Goal: Task Accomplishment & Management: Complete application form

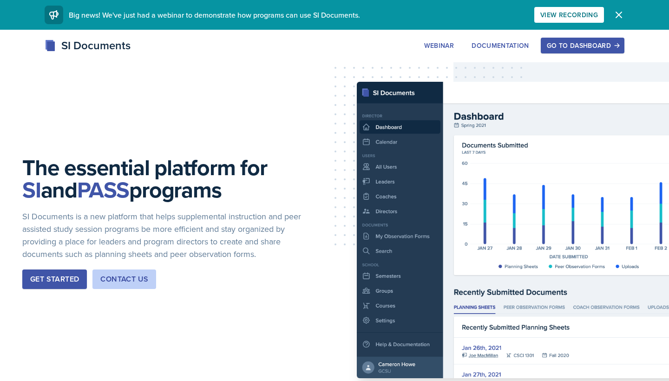
click at [610, 16] on button "Dismiss" at bounding box center [618, 15] width 19 height 19
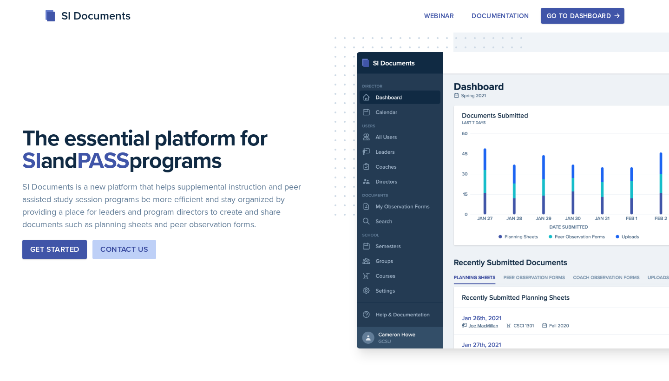
click at [570, 18] on div "Go to Dashboard" at bounding box center [583, 15] width 72 height 7
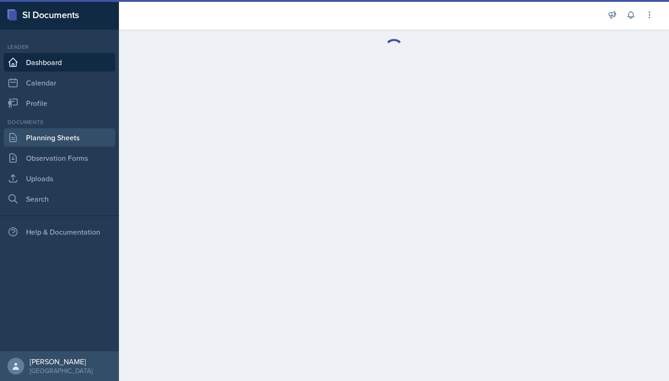
click at [69, 144] on link "Planning Sheets" at bounding box center [59, 137] width 111 height 19
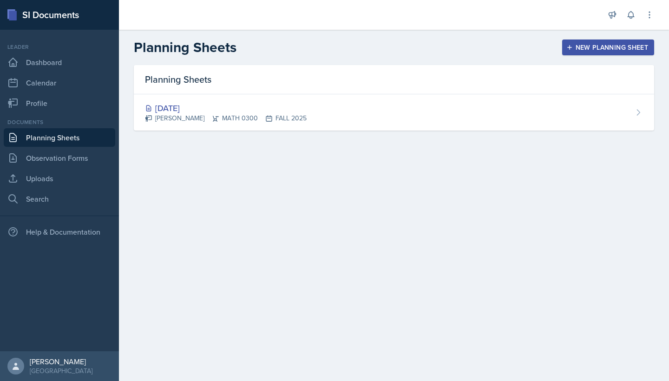
click at [619, 50] on div "New Planning Sheet" at bounding box center [608, 47] width 80 height 7
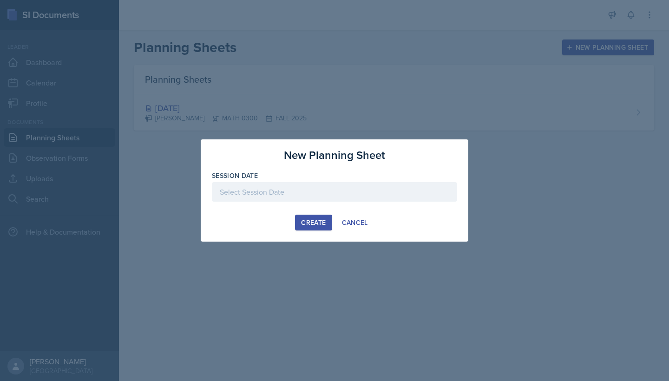
click at [319, 224] on div "Create" at bounding box center [313, 222] width 25 height 7
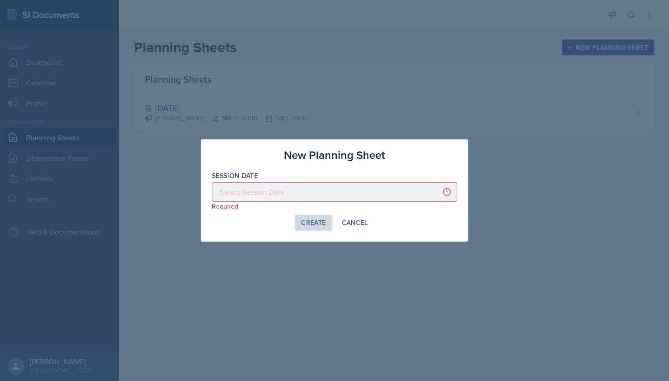
click at [289, 195] on div at bounding box center [334, 192] width 245 height 20
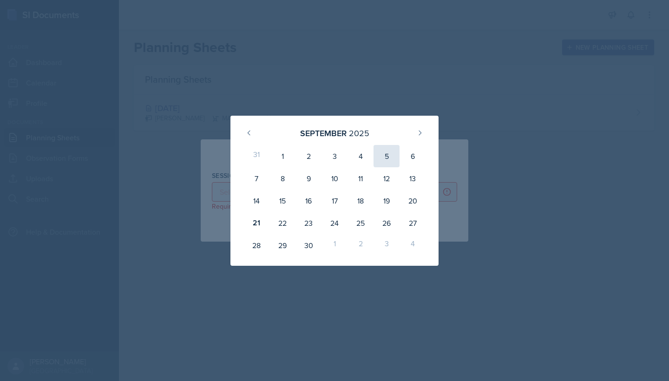
click at [384, 152] on div "5" at bounding box center [386, 156] width 26 height 22
type input "[DATE]"
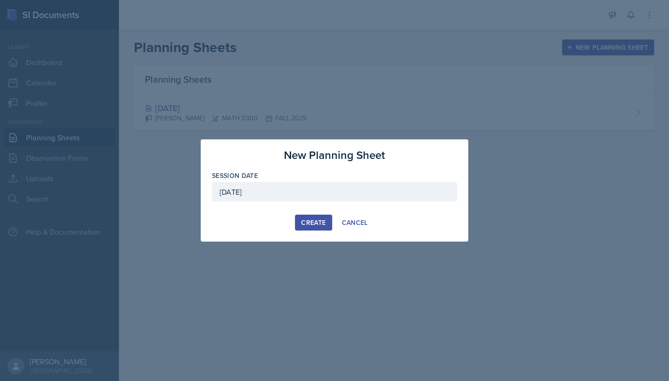
click at [326, 222] on button "Create" at bounding box center [313, 223] width 37 height 16
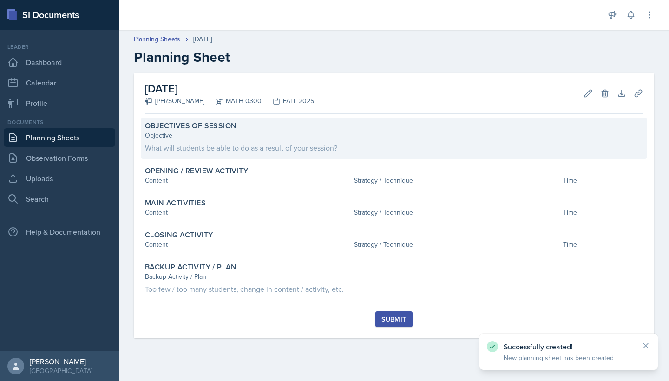
click at [262, 135] on div "Objective" at bounding box center [394, 135] width 498 height 10
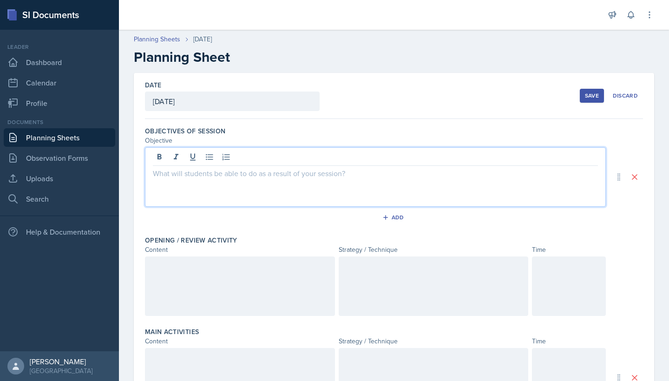
click at [230, 157] on div at bounding box center [375, 176] width 461 height 59
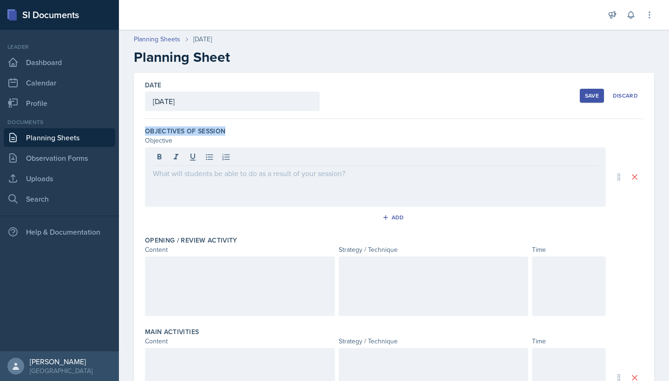
drag, startPoint x: 226, startPoint y: 131, endPoint x: 143, endPoint y: 129, distance: 82.7
click at [143, 129] on div "Date [DATE] [DATE] 31 1 2 3 4 5 6 7 8 9 10 11 12 13 14 15 16 17 18 19 20 21 22 …" at bounding box center [394, 348] width 520 height 550
copy label "Objectives of Session"
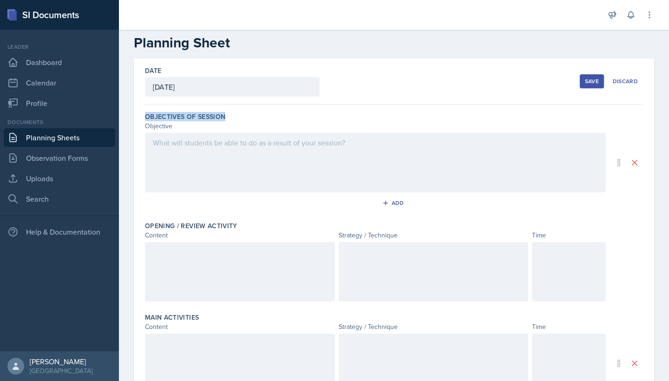
scroll to position [23, 0]
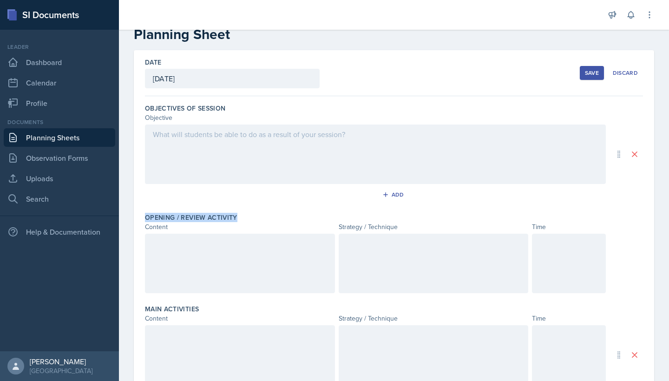
drag, startPoint x: 235, startPoint y: 214, endPoint x: 140, endPoint y: 219, distance: 94.9
click at [140, 219] on div "Date [DATE] [DATE] 31 1 2 3 4 5 6 7 8 9 10 11 12 13 14 15 16 17 18 19 20 21 22 …" at bounding box center [394, 325] width 520 height 550
copy label "Opening / Review Activity"
drag, startPoint x: 143, startPoint y: 228, endPoint x: 559, endPoint y: 230, distance: 416.0
click at [559, 230] on div "Date [DATE] [DATE] 31 1 2 3 4 5 6 7 8 9 10 11 12 13 14 15 16 17 18 19 20 21 22 …" at bounding box center [394, 325] width 520 height 550
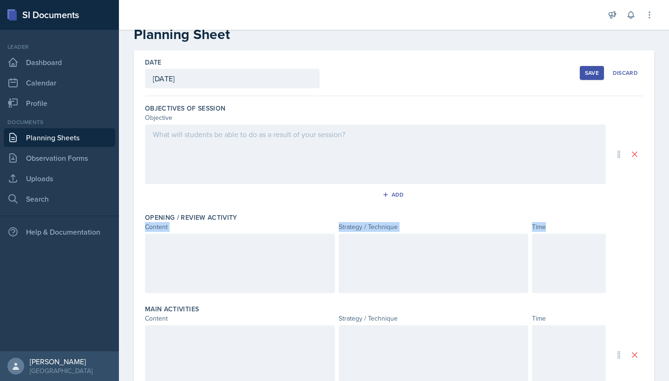
copy div "Content Strategy / Technique Time"
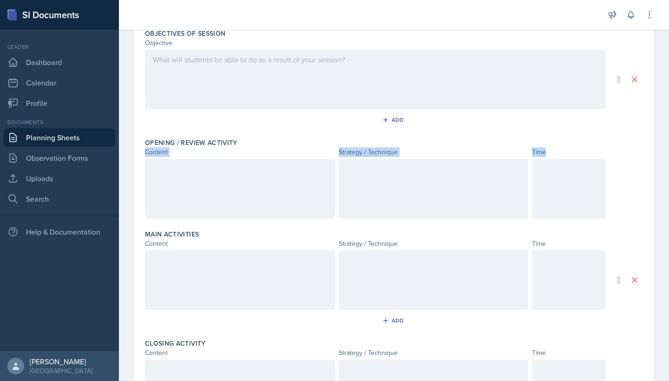
scroll to position [112, 0]
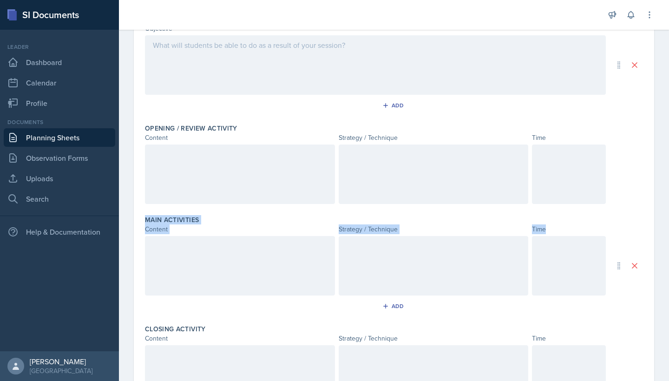
drag, startPoint x: 144, startPoint y: 217, endPoint x: 553, endPoint y: 228, distance: 408.8
click at [553, 228] on div "Date [DATE] [DATE] 31 1 2 3 4 5 6 7 8 9 10 11 12 13 14 15 16 17 18 19 20 21 22 …" at bounding box center [394, 236] width 520 height 550
copy div "Main Activities Content Strategy / Technique Time"
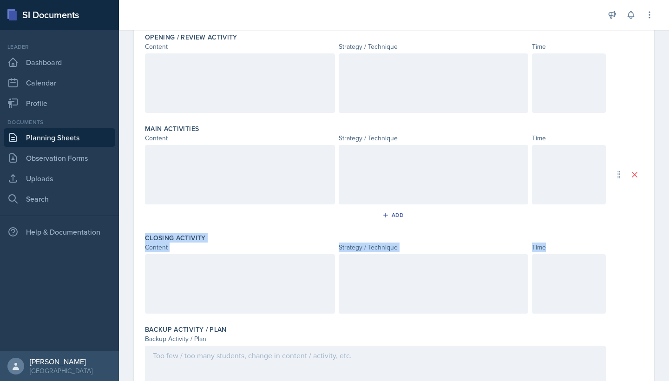
drag, startPoint x: 144, startPoint y: 236, endPoint x: 547, endPoint y: 248, distance: 402.7
click at [547, 248] on div "Date [DATE] [DATE] 31 1 2 3 4 5 6 7 8 9 10 11 12 13 14 15 16 17 18 19 20 21 22 …" at bounding box center [394, 145] width 520 height 550
copy div "Closing Activity Content Strategy / Technique Time"
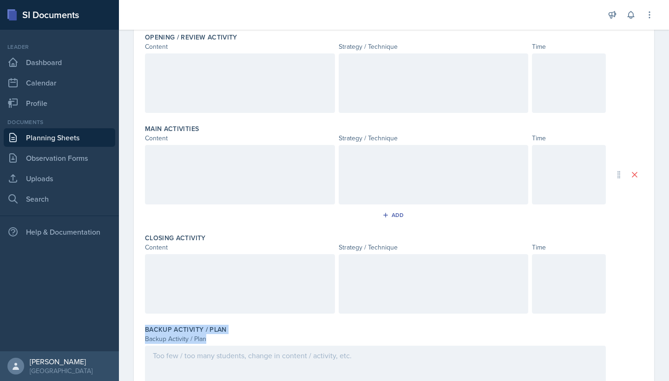
drag, startPoint x: 135, startPoint y: 326, endPoint x: 220, endPoint y: 336, distance: 85.5
click at [220, 336] on div "Date [DATE] [DATE] 31 1 2 3 4 5 6 7 8 9 10 11 12 13 14 15 16 17 18 19 20 21 22 …" at bounding box center [394, 145] width 520 height 550
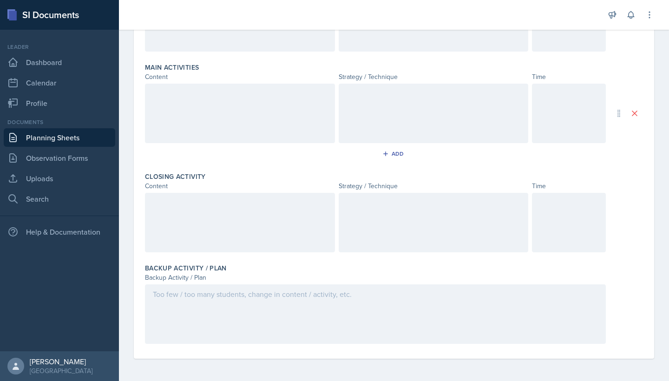
click at [221, 266] on label "Backup Activity / Plan" at bounding box center [186, 267] width 82 height 9
drag, startPoint x: 225, startPoint y: 262, endPoint x: 240, endPoint y: 269, distance: 16.6
click at [240, 269] on div "Backup Activity / Plan Backup Activity / Plan" at bounding box center [394, 305] width 498 height 91
copy label "Backup Activity / Plan"
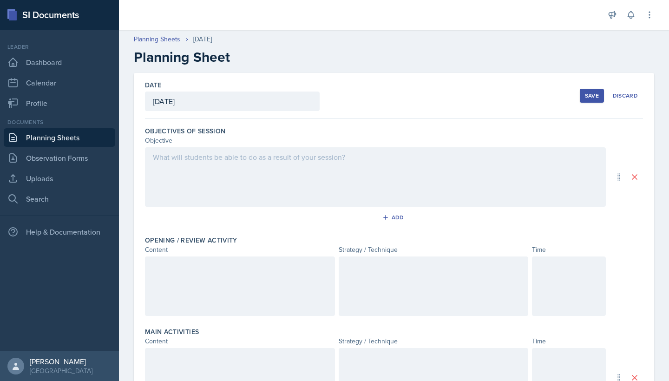
scroll to position [0, 0]
click at [249, 96] on div "[DATE]" at bounding box center [232, 101] width 175 height 20
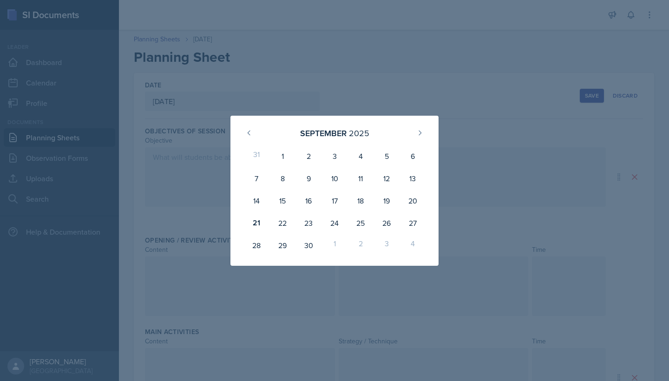
click at [514, 139] on div at bounding box center [334, 190] width 669 height 381
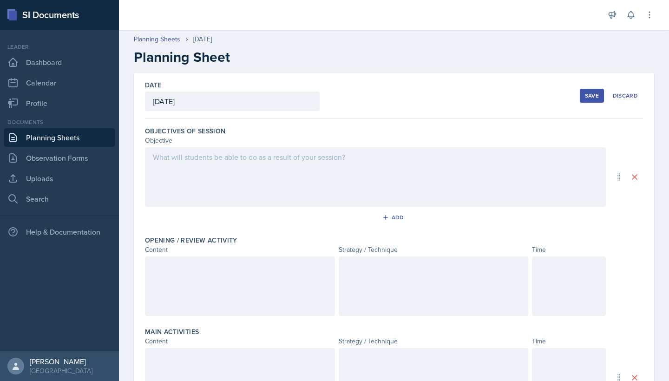
click at [241, 166] on div at bounding box center [375, 176] width 461 height 59
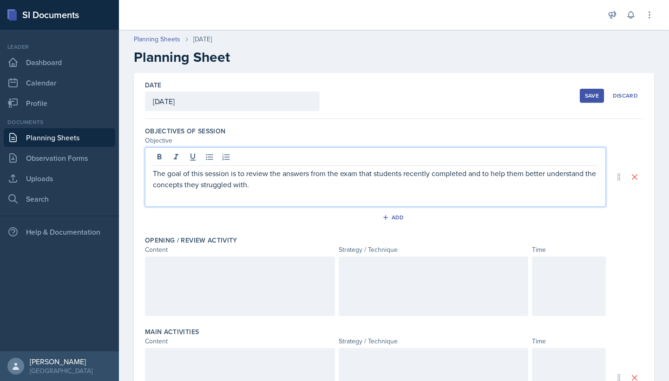
click at [233, 296] on div at bounding box center [240, 285] width 190 height 59
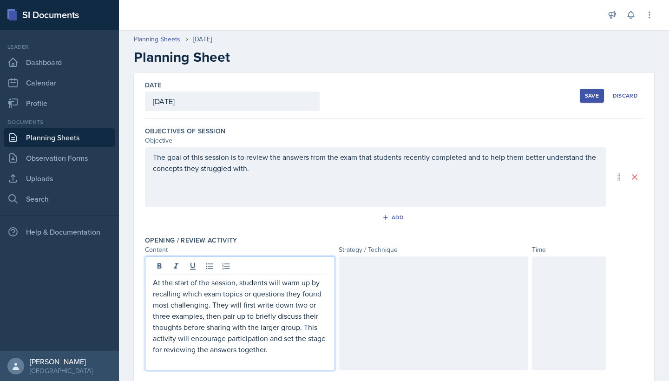
click at [211, 288] on p "At the start of the session, students will warm up by recalling which exam topi…" at bounding box center [240, 316] width 174 height 78
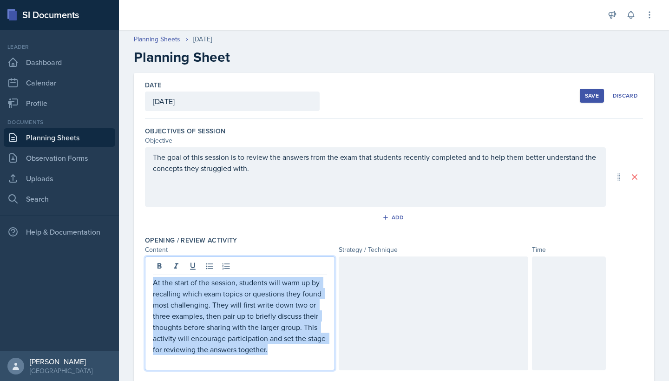
click at [211, 288] on p "At the start of the session, students will warm up by recalling which exam topi…" at bounding box center [240, 316] width 174 height 78
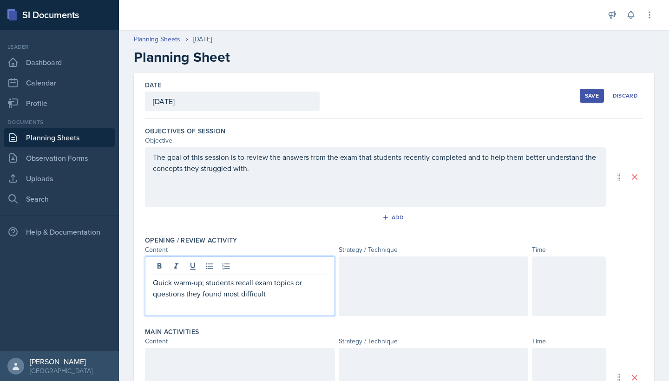
click at [410, 286] on div at bounding box center [433, 285] width 190 height 59
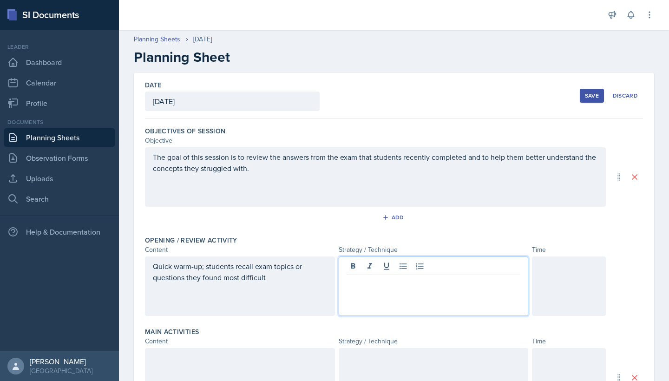
paste div
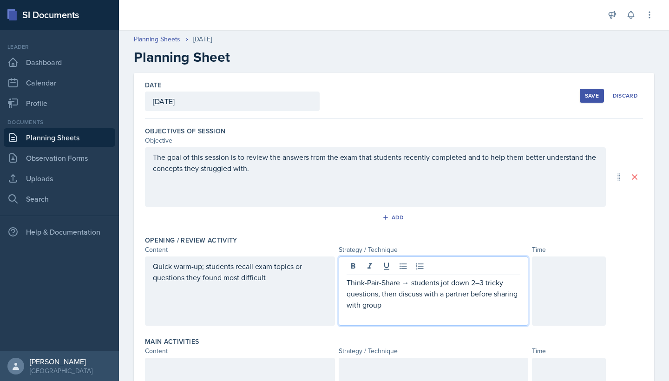
click at [406, 281] on p "Think-Pair-Share → students jot down 2–3 tricky questions, then discuss with a …" at bounding box center [433, 293] width 174 height 33
click at [578, 276] on div at bounding box center [569, 290] width 74 height 69
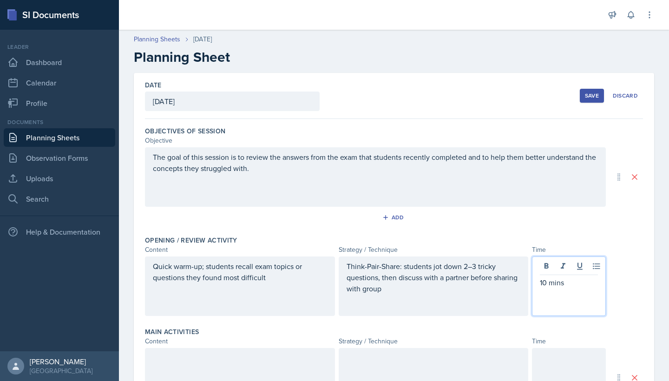
click at [195, 360] on div at bounding box center [240, 377] width 190 height 59
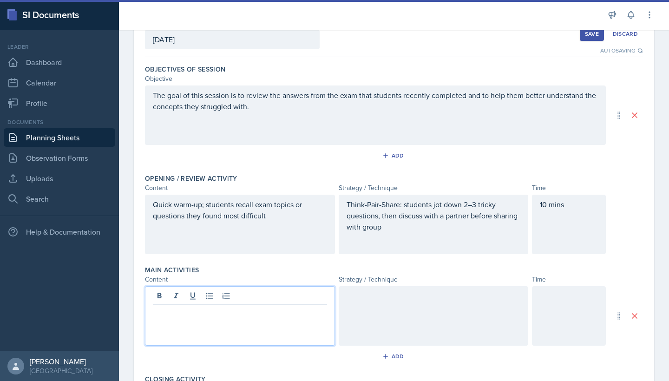
scroll to position [67, 0]
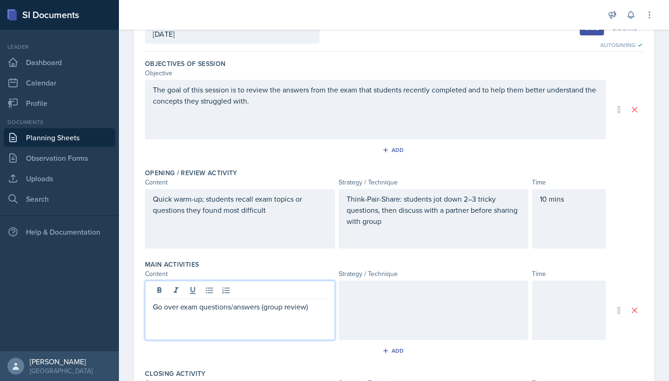
click at [153, 306] on p "Go over exam questions/answers (group review)" at bounding box center [240, 306] width 174 height 11
click at [315, 304] on p "Go over exam questions/answers (group review)" at bounding box center [240, 306] width 174 height 11
click at [269, 317] on p "Go over exam questions/answers (group review), Clarify common mistakes/patterns…" at bounding box center [240, 317] width 174 height 33
click at [267, 317] on p "Go over exam questions/answers (group review), Clarify common mistakes/patterns…" at bounding box center [240, 317] width 174 height 33
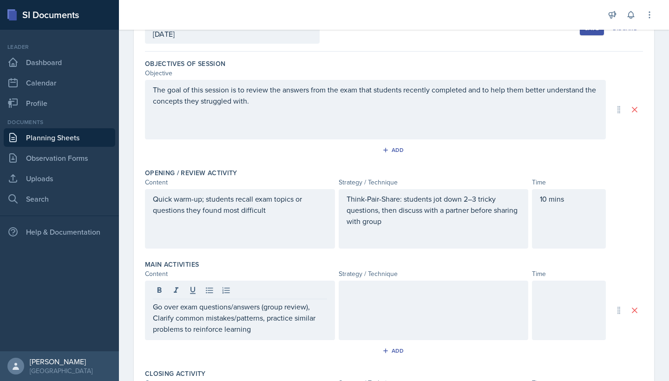
click at [359, 304] on div at bounding box center [433, 309] width 190 height 59
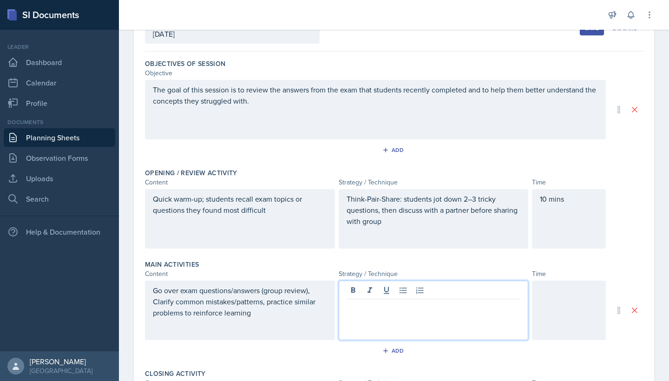
paste div
click at [264, 301] on p "Go over exam questions/answers (group review), Clarify common mistakes/patterns…" at bounding box center [240, 301] width 174 height 33
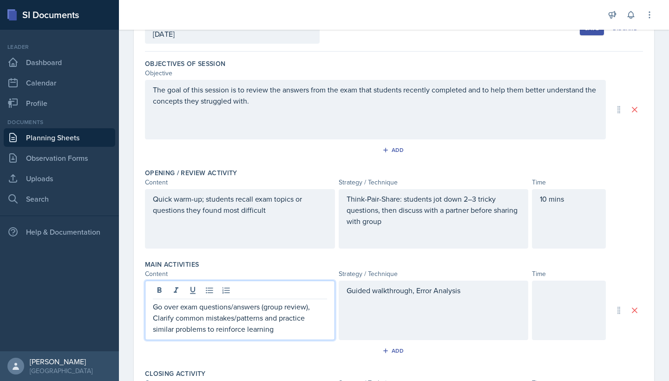
click at [491, 296] on div "Guided walkthrough, Error Analysis" at bounding box center [433, 309] width 190 height 59
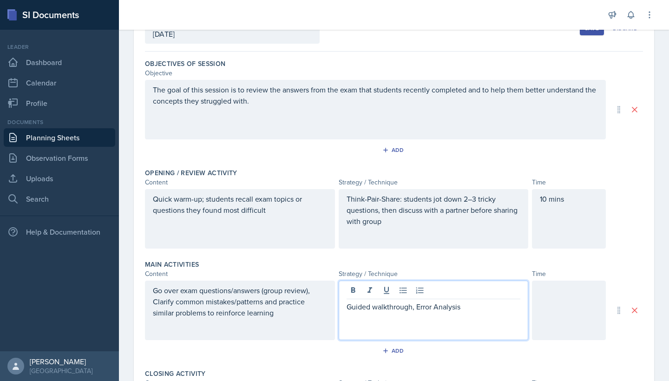
click at [473, 317] on p at bounding box center [433, 317] width 174 height 11
click at [474, 307] on p "Guided walkthrough, Error Analysis" at bounding box center [433, 306] width 174 height 11
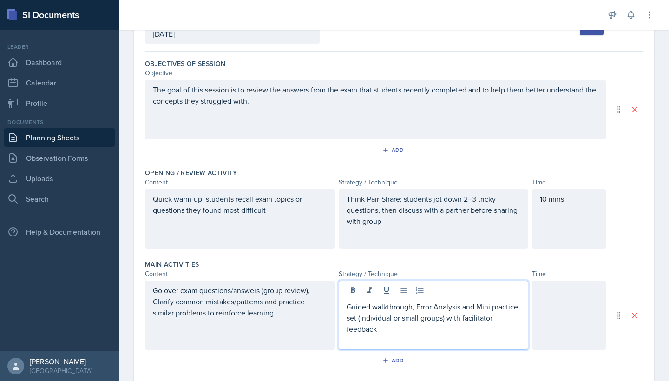
click at [477, 319] on p "Guided walkthrough, Error Analysis and Mini practice set (individual or small g…" at bounding box center [433, 317] width 174 height 33
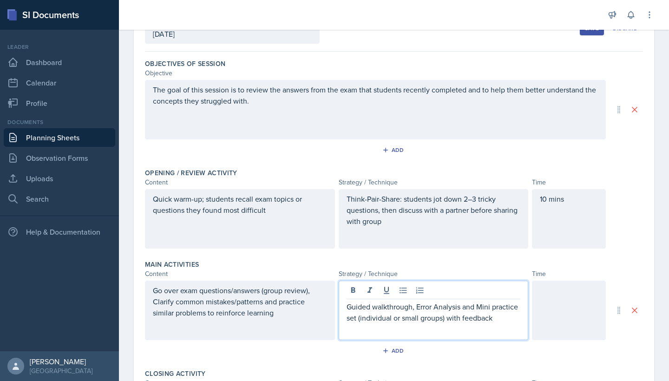
click at [544, 297] on div at bounding box center [569, 309] width 74 height 59
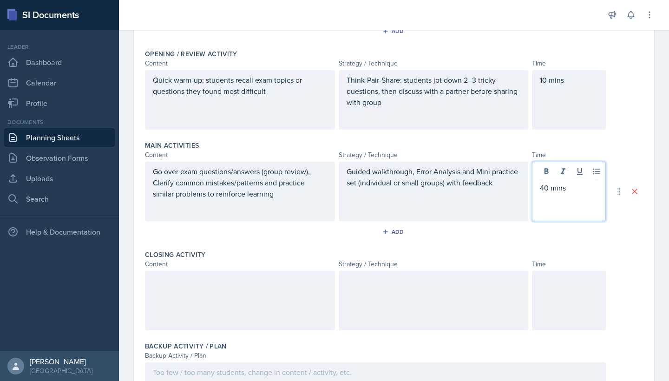
scroll to position [204, 0]
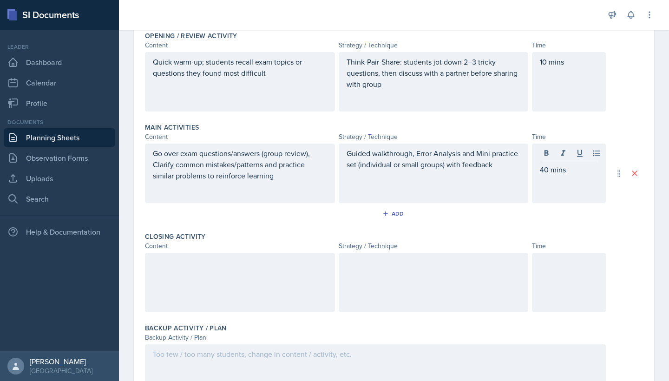
click at [209, 268] on div at bounding box center [240, 282] width 190 height 59
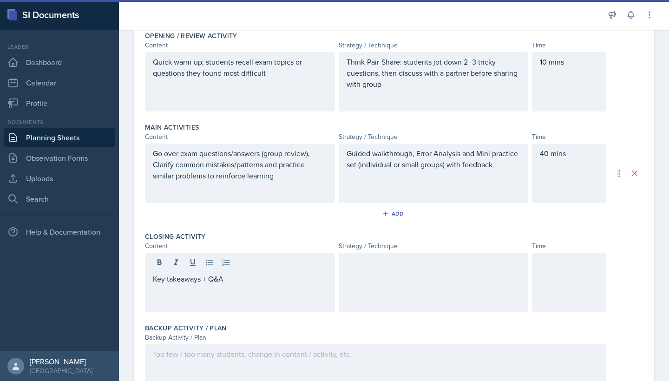
click at [540, 2] on div at bounding box center [361, 15] width 470 height 30
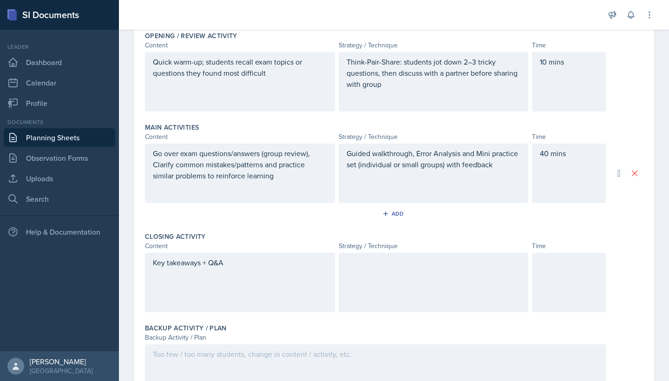
click at [373, 270] on div at bounding box center [433, 282] width 190 height 59
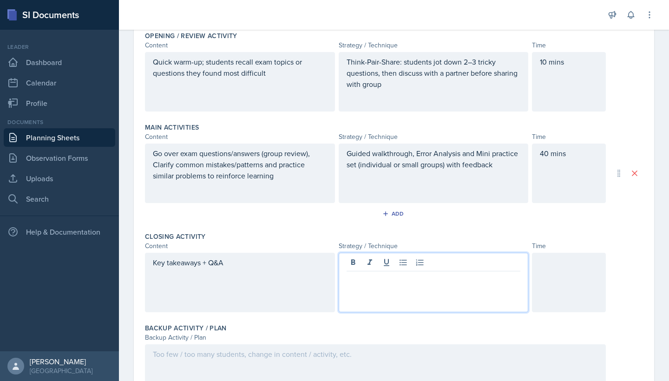
paste div
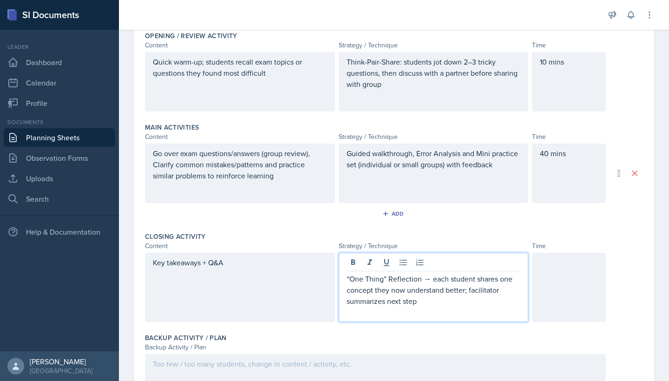
click at [429, 281] on p "“One Thing” Reflection → each student shares one concept they now understand be…" at bounding box center [433, 289] width 174 height 33
click at [481, 286] on p "“One Thing” Reflection: each student shares one concept they now understand bet…" at bounding box center [433, 289] width 174 height 33
drag, startPoint x: 482, startPoint y: 304, endPoint x: 465, endPoint y: 292, distance: 21.0
click at [465, 292] on p "“One Thing” Reflection: each student shares one concept they now understand bet…" at bounding box center [433, 289] width 174 height 33
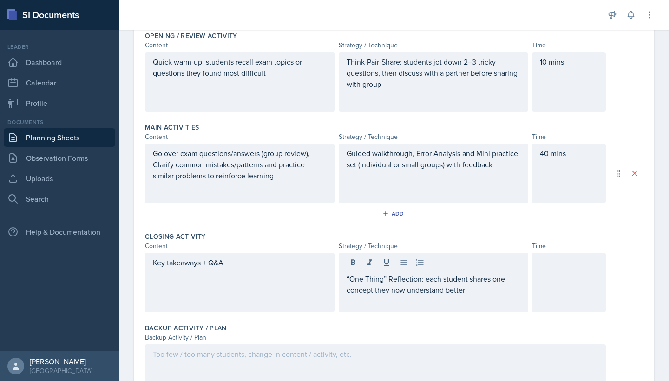
click at [553, 273] on div at bounding box center [569, 282] width 74 height 59
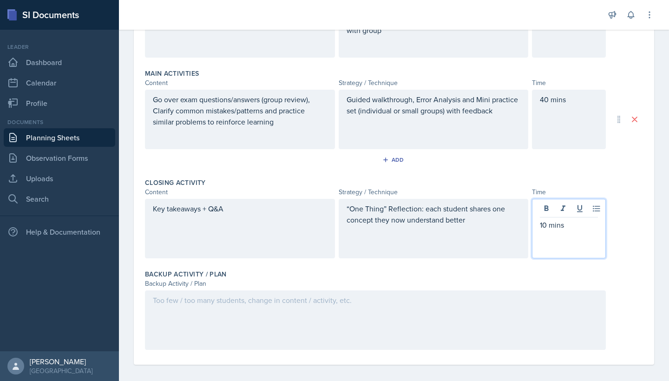
scroll to position [264, 0]
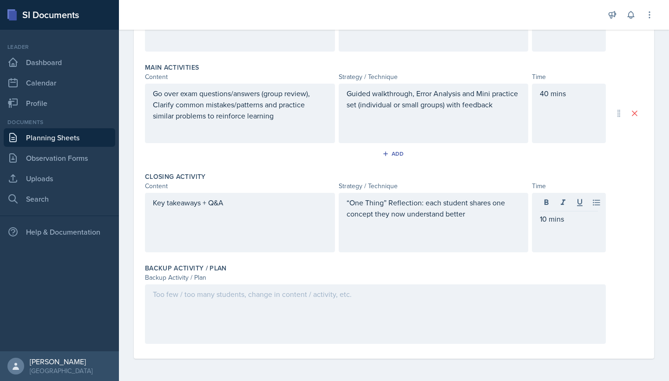
click at [268, 305] on div at bounding box center [375, 313] width 461 height 59
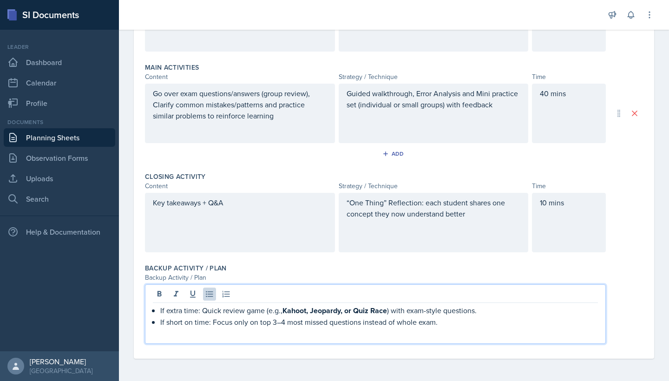
click at [161, 309] on p "If extra time: Quick review game (e.g., [PERSON_NAME], Jeopardy, or Quiz Race )…" at bounding box center [378, 311] width 437 height 12
click at [209, 293] on icon at bounding box center [209, 293] width 9 height 9
drag, startPoint x: 393, startPoint y: 310, endPoint x: 265, endPoint y: 312, distance: 128.6
click at [265, 312] on p "If extra time: Quick review game (e.g., [PERSON_NAME], Jeopardy, or Quiz Race )…" at bounding box center [378, 311] width 437 height 12
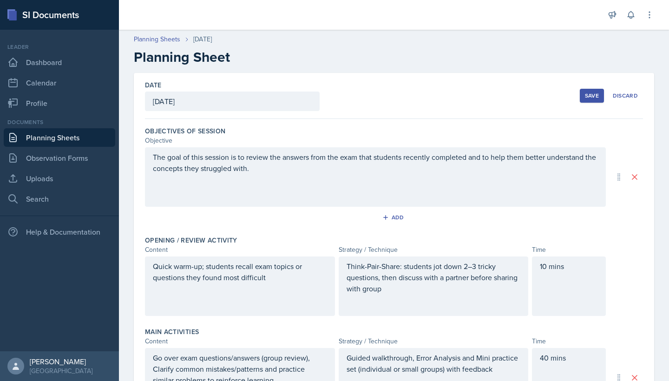
scroll to position [0, 0]
click at [591, 97] on div "Save" at bounding box center [592, 95] width 14 height 7
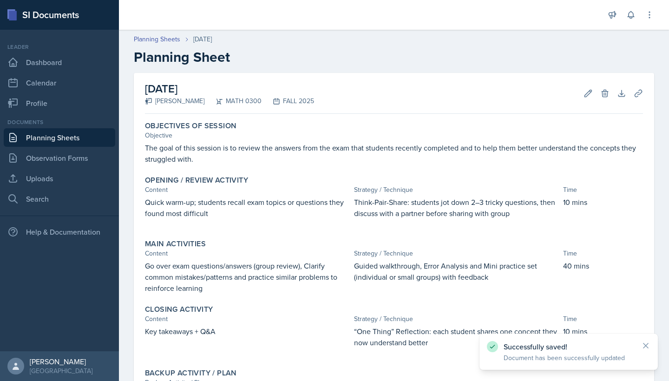
click at [46, 135] on link "Planning Sheets" at bounding box center [59, 137] width 111 height 19
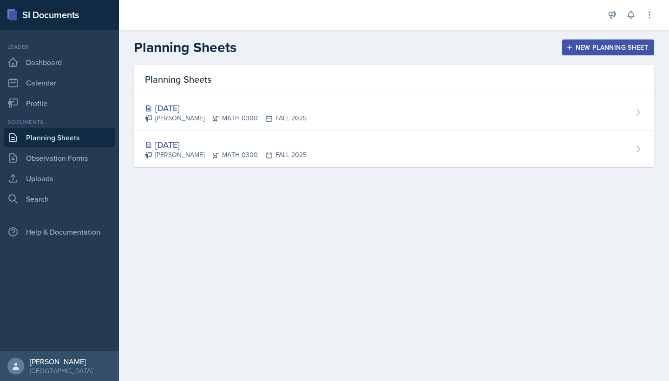
click at [607, 47] on div "New Planning Sheet" at bounding box center [608, 47] width 80 height 7
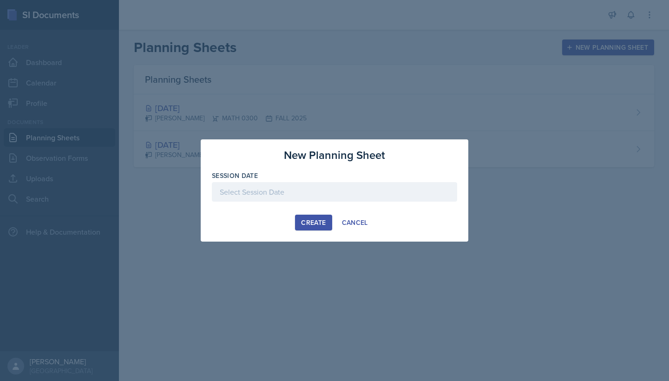
click at [368, 195] on div at bounding box center [334, 192] width 245 height 20
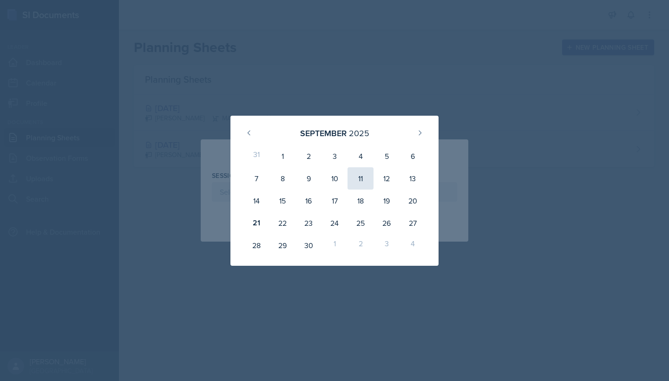
click at [361, 179] on div "11" at bounding box center [360, 178] width 26 height 22
type input "[DATE]"
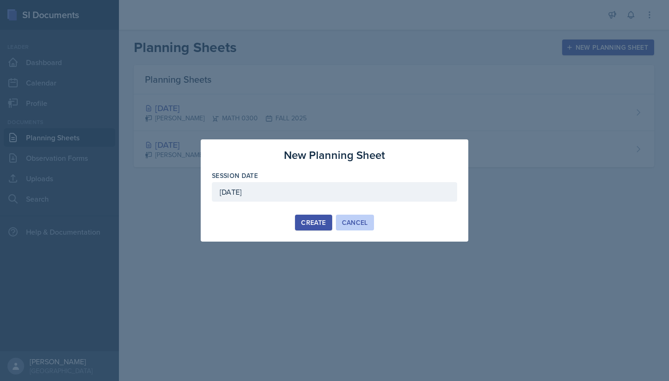
click at [353, 221] on div "Cancel" at bounding box center [355, 222] width 26 height 7
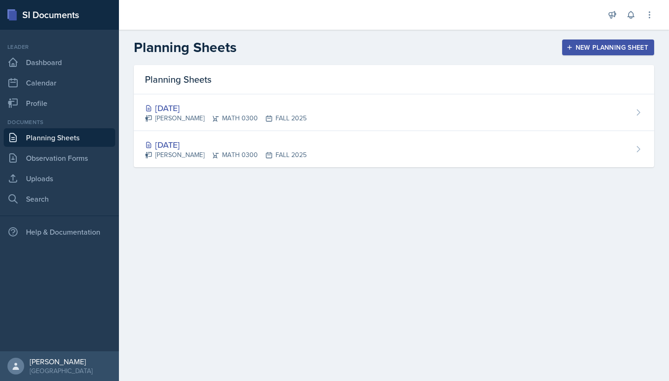
click at [614, 48] on div "New Planning Sheet" at bounding box center [608, 47] width 80 height 7
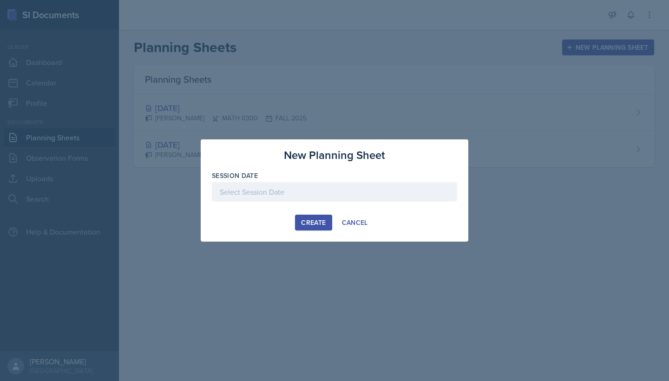
click at [325, 189] on div at bounding box center [334, 192] width 245 height 20
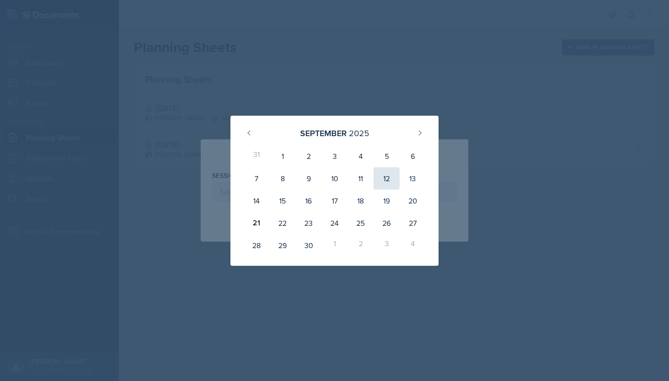
click at [386, 177] on div "12" at bounding box center [386, 178] width 26 height 22
type input "[DATE]"
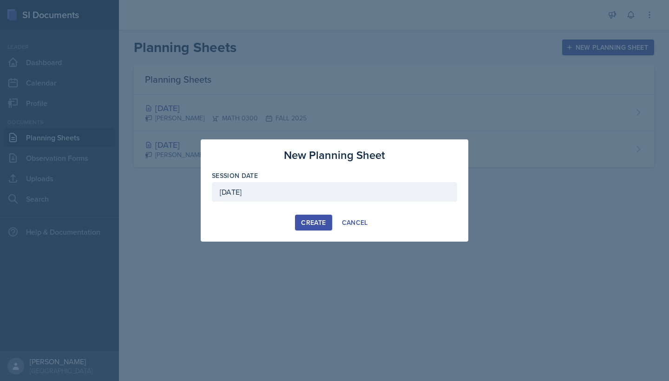
click at [317, 221] on div "Create" at bounding box center [313, 222] width 25 height 7
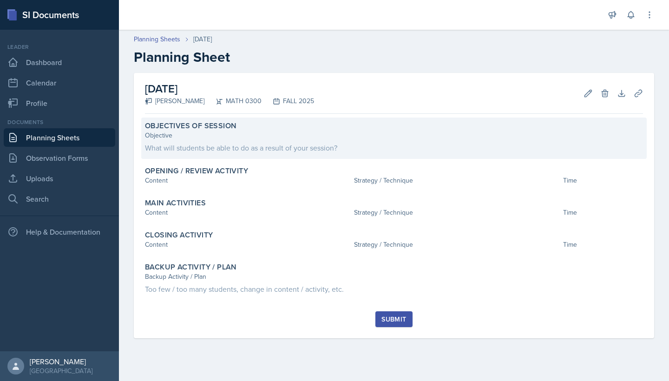
click at [209, 127] on label "Objectives of Session" at bounding box center [190, 125] width 91 height 9
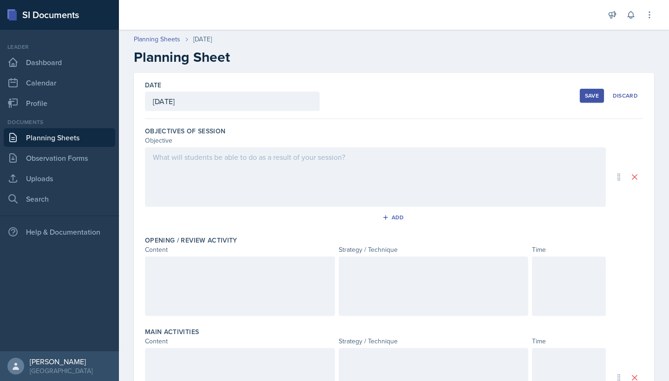
click at [202, 162] on div at bounding box center [375, 176] width 461 height 59
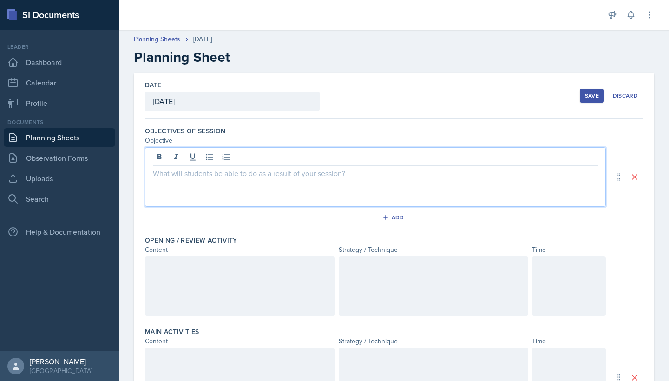
paste div
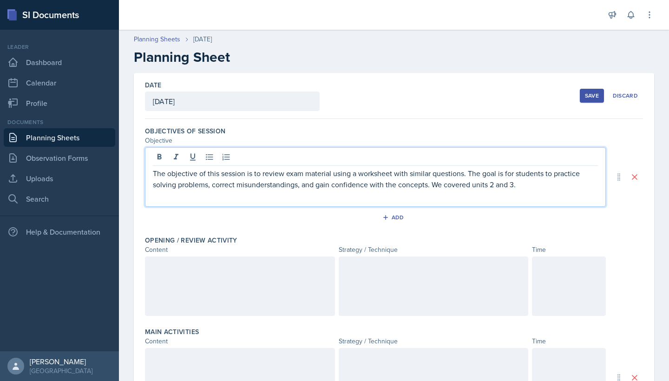
click at [370, 271] on div at bounding box center [433, 285] width 190 height 59
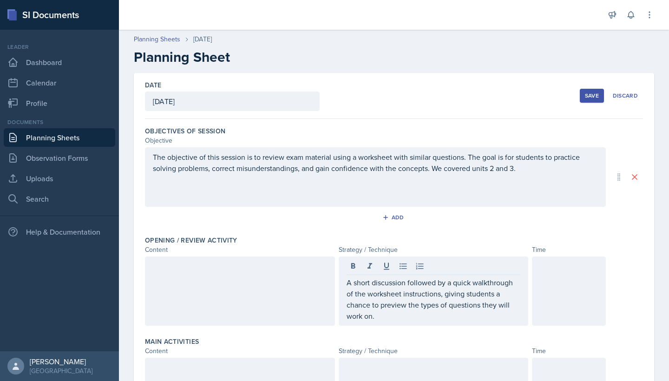
click at [237, 278] on div at bounding box center [240, 290] width 190 height 69
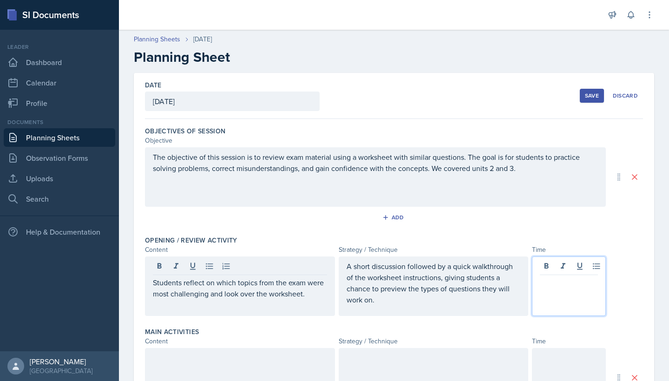
click at [569, 266] on div at bounding box center [569, 285] width 74 height 59
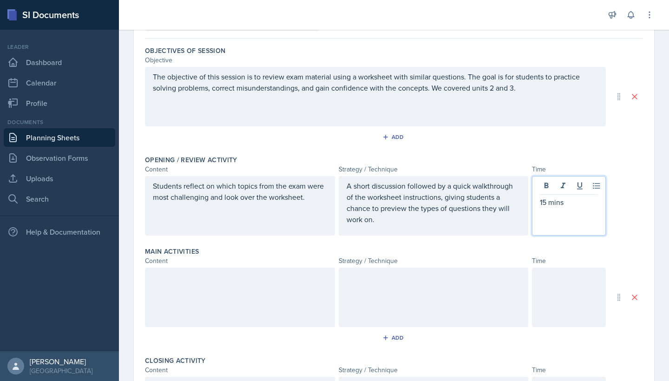
scroll to position [87, 0]
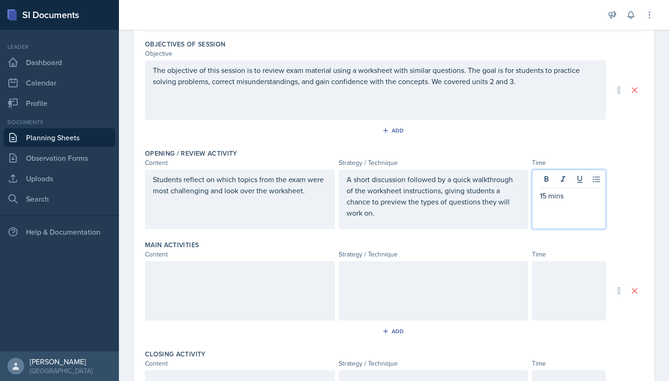
click at [201, 284] on div at bounding box center [240, 290] width 190 height 59
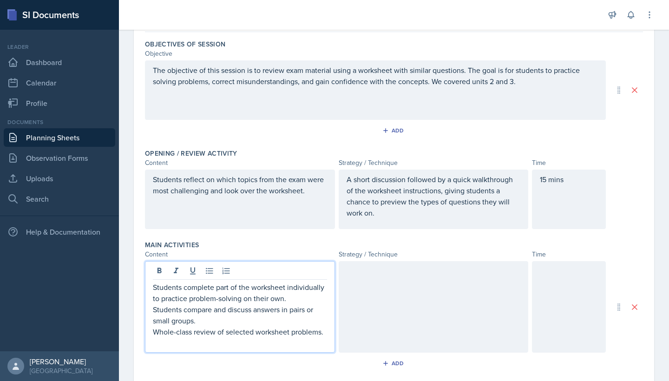
scroll to position [96, 0]
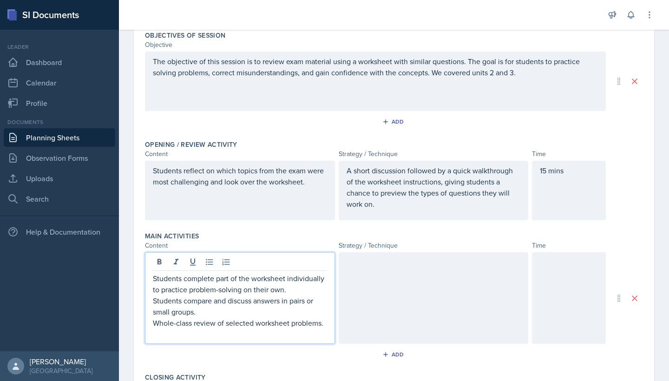
click at [394, 283] on div at bounding box center [433, 297] width 190 height 91
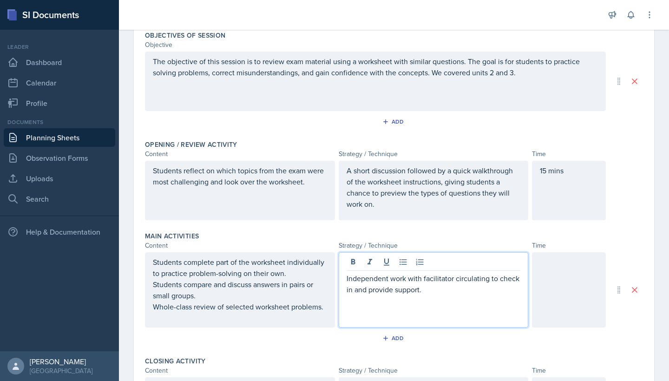
click at [435, 280] on p "Independent work with facilitator circulating to check in and provide support." at bounding box center [433, 284] width 174 height 22
click at [442, 273] on p "Independent work with circulating to check in and provide support." at bounding box center [433, 284] width 174 height 22
click at [345, 281] on div "Independent work with check in and provide support." at bounding box center [433, 289] width 190 height 75
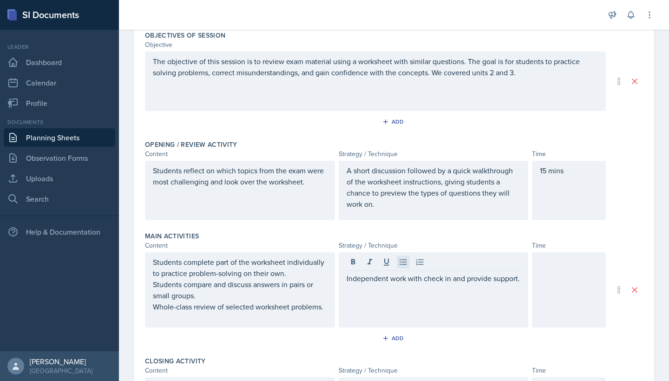
click at [407, 263] on icon at bounding box center [402, 261] width 9 height 9
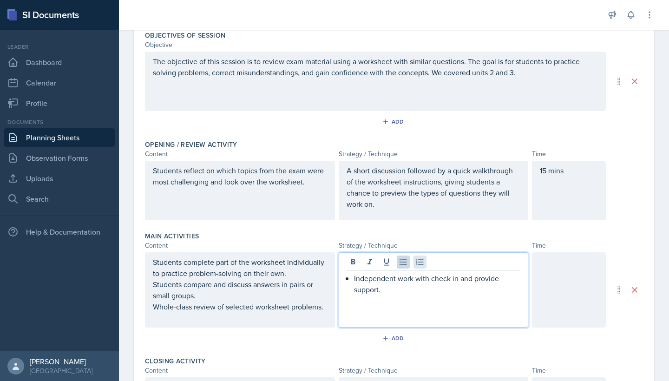
click at [424, 263] on button at bounding box center [419, 261] width 13 height 13
click at [406, 292] on p "Independent work with check in and provide support." at bounding box center [437, 284] width 167 height 22
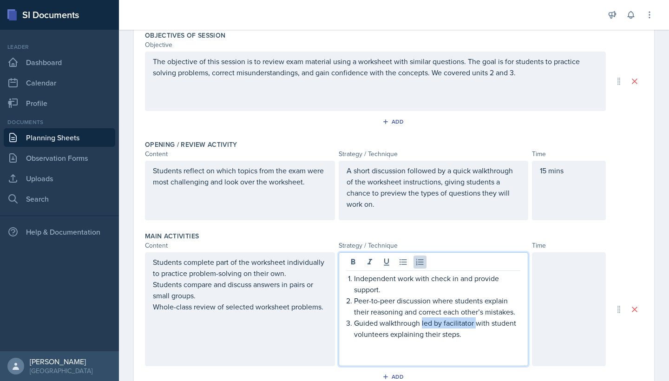
drag, startPoint x: 475, startPoint y: 322, endPoint x: 421, endPoint y: 321, distance: 54.8
click at [421, 321] on p "Guided walkthrough led by facilitator with student volunteers explaining their …" at bounding box center [437, 328] width 167 height 22
click at [354, 350] on p at bounding box center [433, 344] width 174 height 11
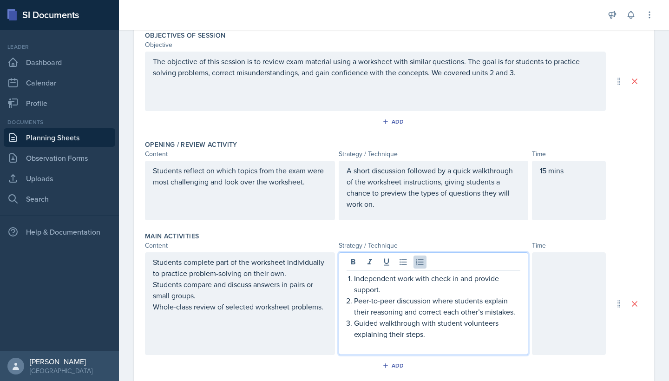
click at [236, 325] on div "Students complete part of the worksheet individually to practice problem-solvin…" at bounding box center [240, 303] width 190 height 103
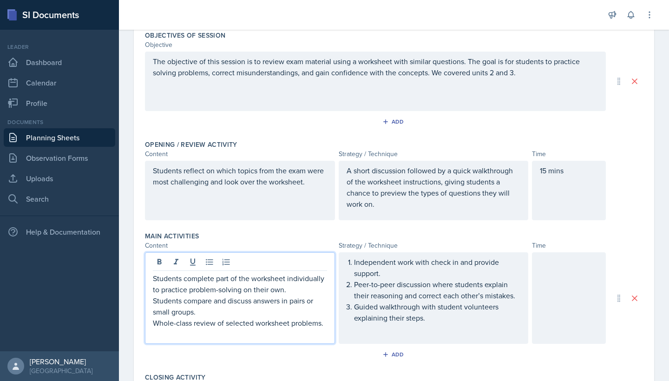
click at [155, 280] on p "Students complete part of the worksheet individually to practice problem-solvin…" at bounding box center [240, 284] width 174 height 22
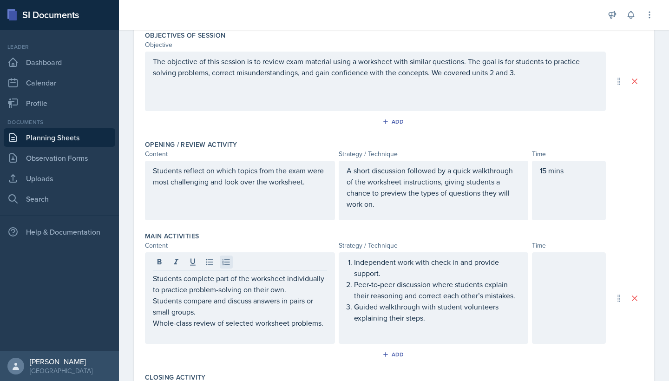
click at [225, 263] on icon at bounding box center [225, 261] width 9 height 9
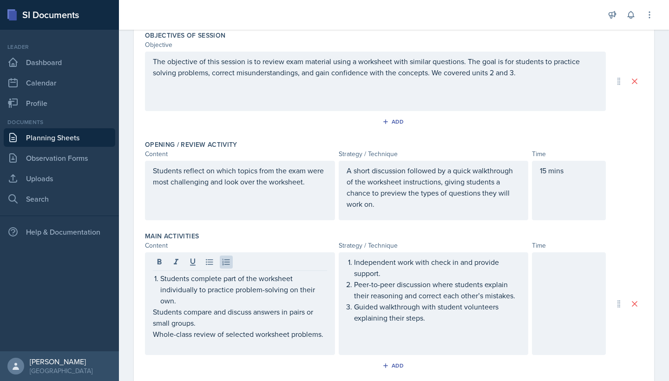
click at [152, 315] on div "Students complete part of the worksheet individually to practice problem-solvin…" at bounding box center [240, 303] width 190 height 103
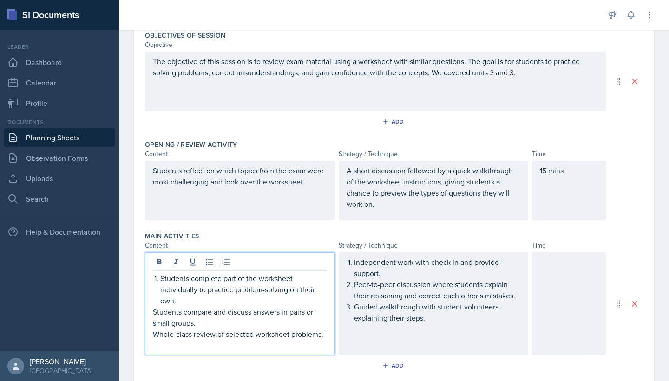
click at [155, 311] on p "Students compare and discuss answers in pairs or small groups." at bounding box center [240, 317] width 174 height 22
click at [153, 335] on p "Whole-class review of selected worksheet problems." at bounding box center [240, 333] width 174 height 11
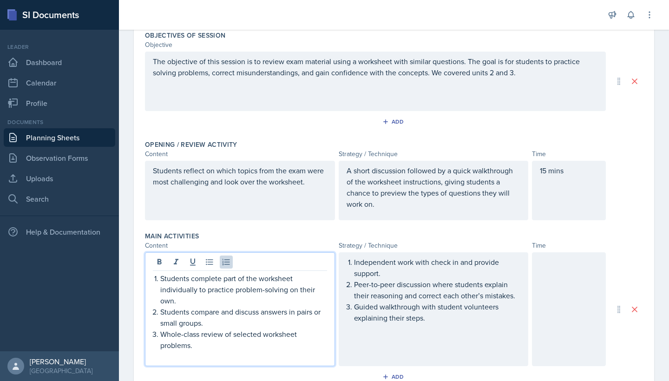
click at [584, 310] on div at bounding box center [569, 309] width 74 height 114
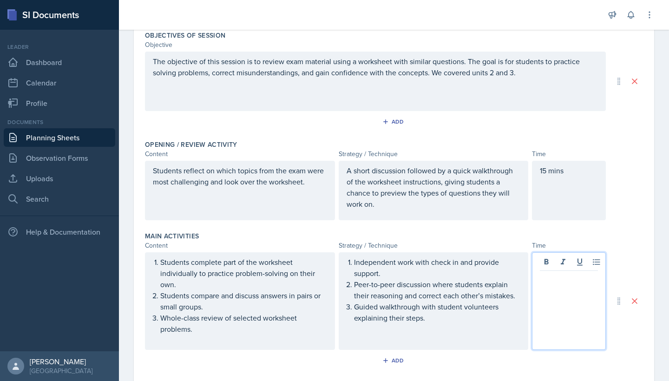
click at [572, 288] on div at bounding box center [569, 301] width 74 height 98
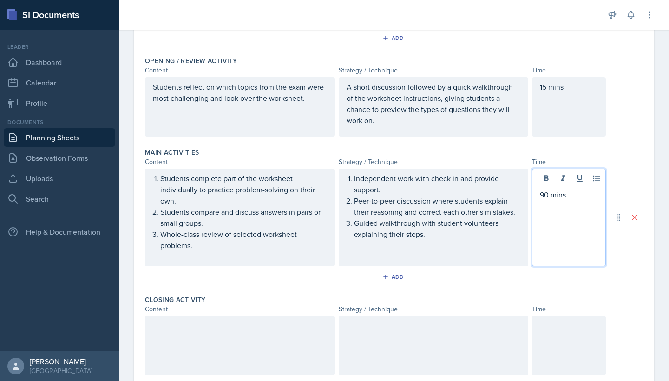
scroll to position [211, 0]
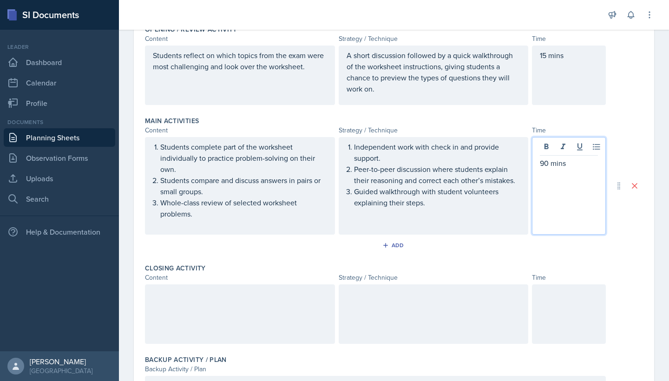
click at [252, 298] on div at bounding box center [240, 313] width 190 height 59
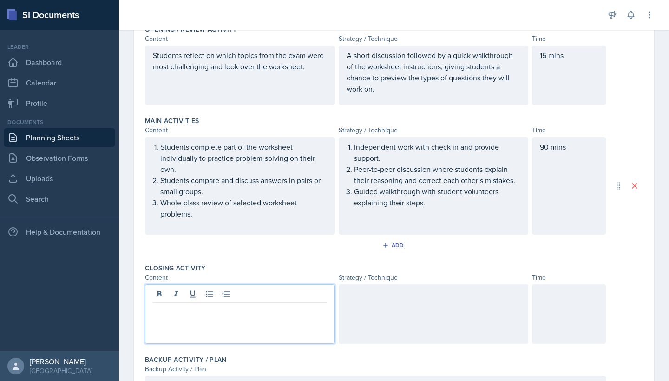
click at [349, 246] on div "Add" at bounding box center [394, 247] width 498 height 18
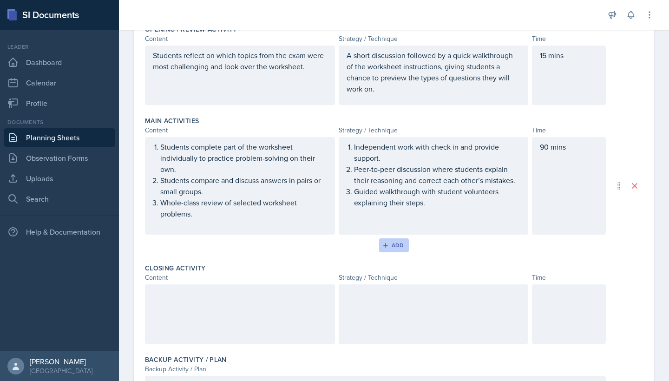
click at [390, 244] on div "Add" at bounding box center [394, 244] width 20 height 7
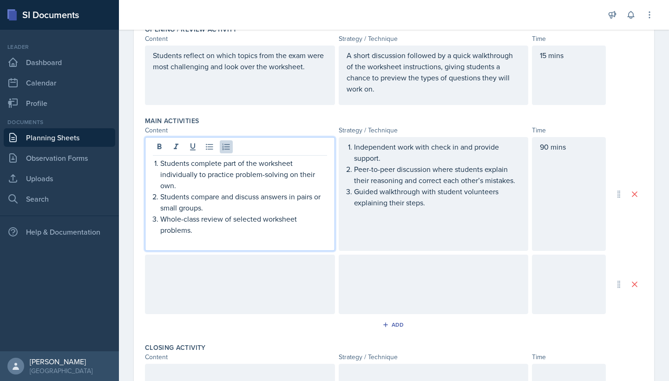
click at [265, 182] on ol "Students complete part of the worksheet individually to practice problem-solvin…" at bounding box center [243, 196] width 167 height 78
click at [161, 165] on p "Students complete part of the worksheet individually to practice problem-solvin…" at bounding box center [243, 173] width 167 height 33
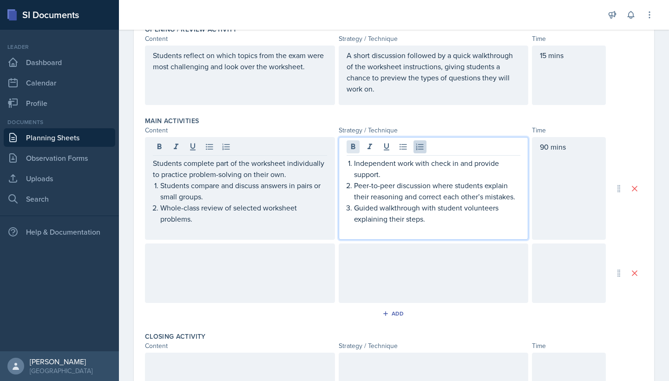
click at [352, 143] on div "Independent work with check in and provide support. Peer-to-peer discussion whe…" at bounding box center [433, 188] width 190 height 103
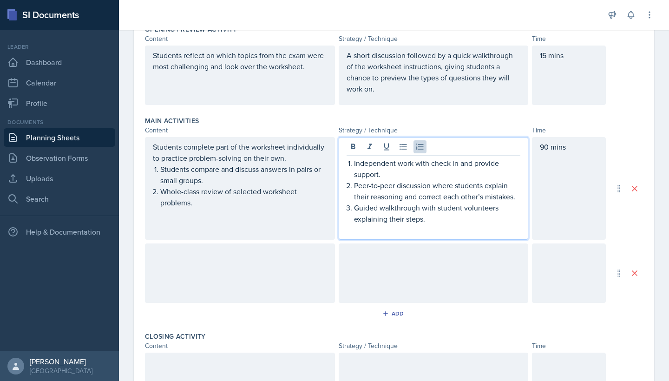
click at [354, 163] on p "Independent work with check in and provide support." at bounding box center [437, 168] width 167 height 22
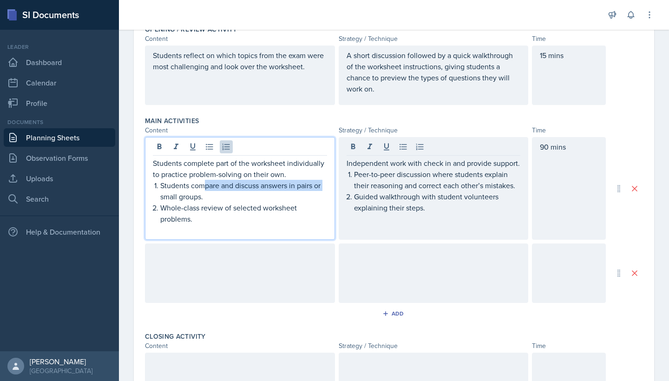
drag, startPoint x: 205, startPoint y: 183, endPoint x: 161, endPoint y: 192, distance: 45.4
click at [161, 192] on p "Students compare and discuss answers in pairs or small groups." at bounding box center [243, 191] width 167 height 22
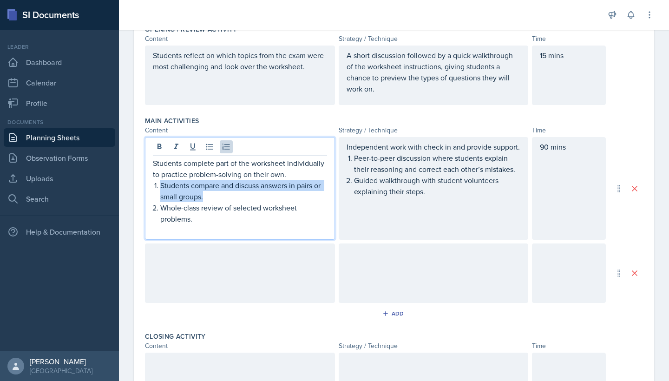
drag, startPoint x: 210, startPoint y: 201, endPoint x: 159, endPoint y: 187, distance: 53.1
click at [159, 187] on div "Students complete part of the worksheet individually to practice problem-solvin…" at bounding box center [240, 196] width 174 height 78
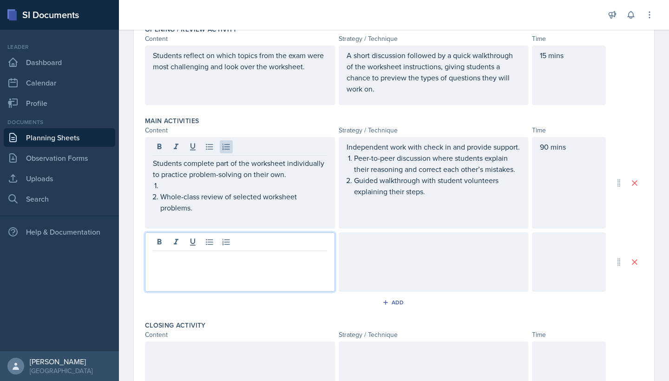
click at [168, 237] on div at bounding box center [240, 261] width 190 height 59
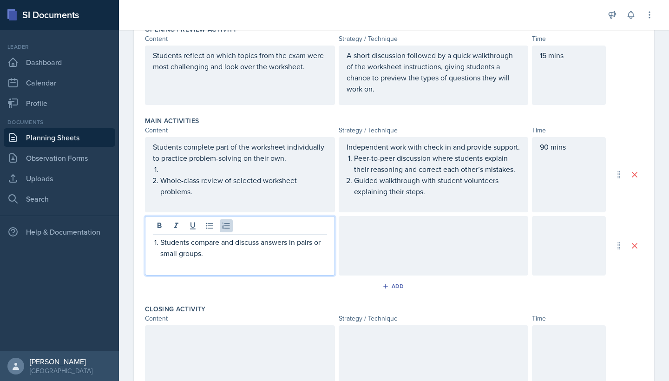
click at [158, 171] on div "Students complete part of the worksheet individually to practice problem-solvin…" at bounding box center [240, 174] width 174 height 67
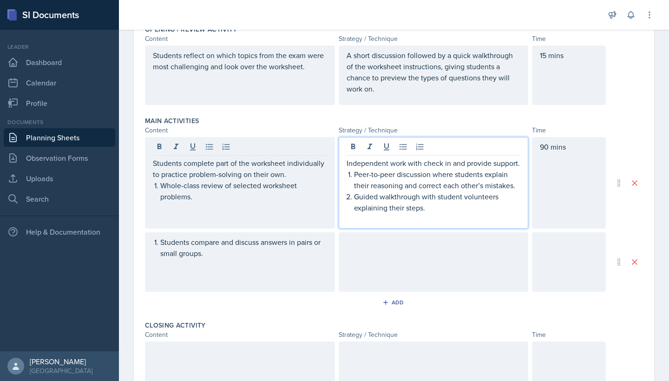
drag, startPoint x: 520, startPoint y: 168, endPoint x: 339, endPoint y: 175, distance: 180.3
click at [339, 175] on div "Independent work with check in and provide support. Peer-to-peer discussion whe…" at bounding box center [433, 182] width 190 height 91
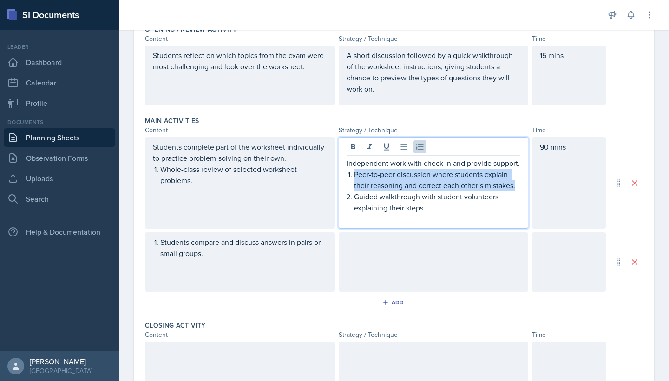
drag, startPoint x: 354, startPoint y: 175, endPoint x: 519, endPoint y: 189, distance: 165.9
click at [519, 189] on p "Peer-to-peer discussion where students explain their reasoning and correct each…" at bounding box center [437, 180] width 167 height 22
copy p "Peer-to-peer discussion where students explain their reasoning and correct each…"
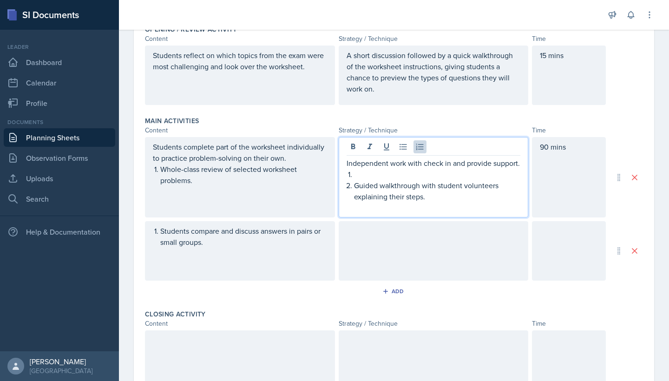
click at [385, 245] on div at bounding box center [433, 250] width 190 height 59
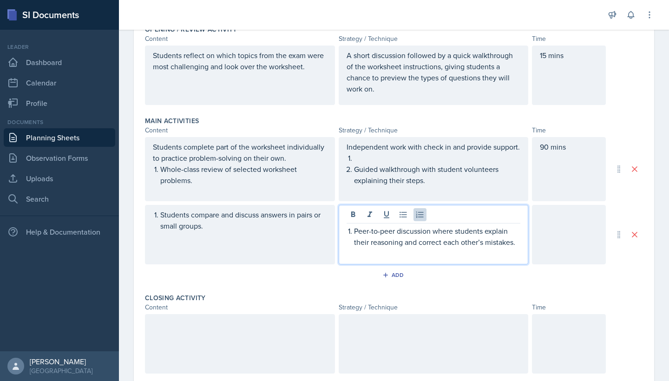
click at [356, 156] on div "Independent work with check in and provide support. Guided walkthrough with stu…" at bounding box center [433, 169] width 190 height 64
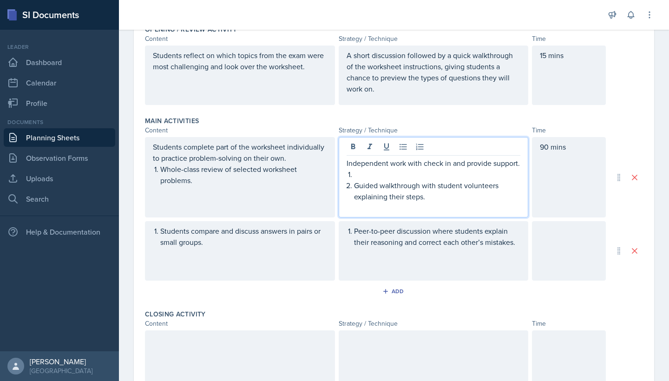
click at [361, 178] on p at bounding box center [437, 174] width 167 height 11
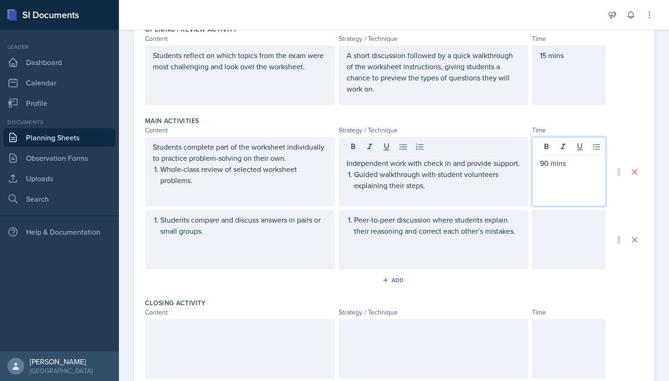
click at [543, 149] on div "90 mins" at bounding box center [569, 171] width 74 height 69
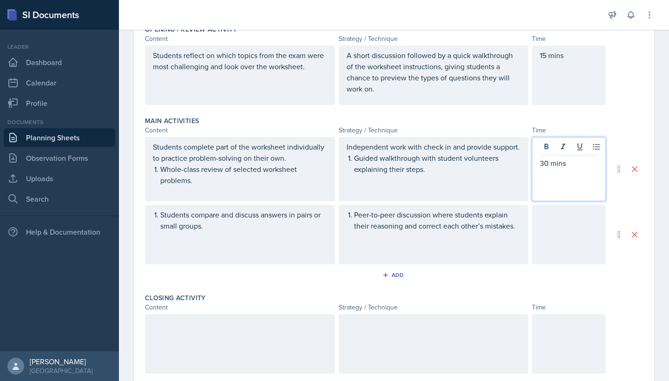
click at [425, 235] on div "Peer-to-peer discussion where students explain their reasoning and correct each…" at bounding box center [433, 225] width 174 height 33
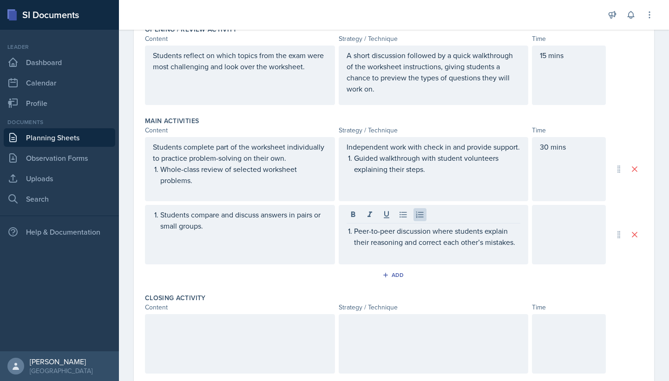
click at [552, 239] on div at bounding box center [569, 234] width 74 height 59
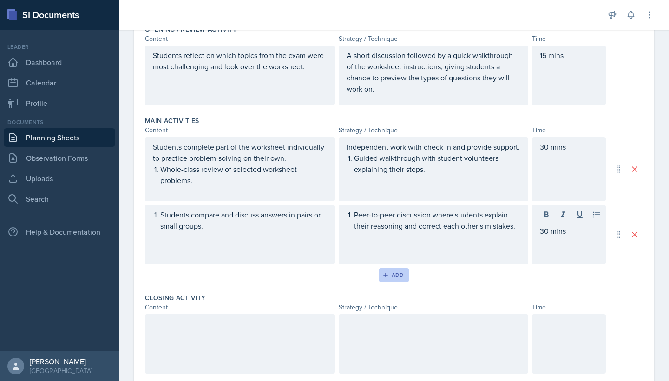
click at [383, 271] on button "Add" at bounding box center [394, 275] width 30 height 14
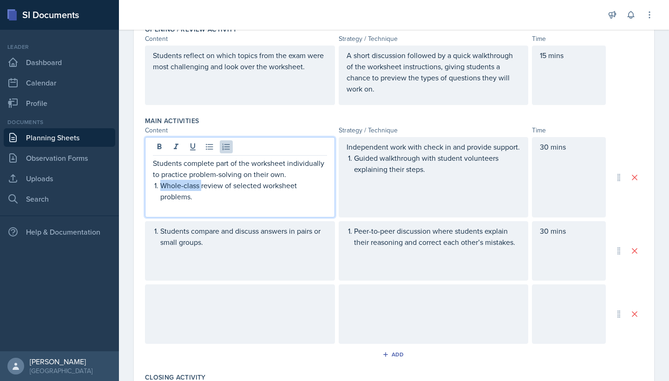
drag, startPoint x: 202, startPoint y: 183, endPoint x: 156, endPoint y: 182, distance: 46.0
click at [160, 182] on p "Whole-class review of selected worksheet problems." at bounding box center [243, 191] width 167 height 22
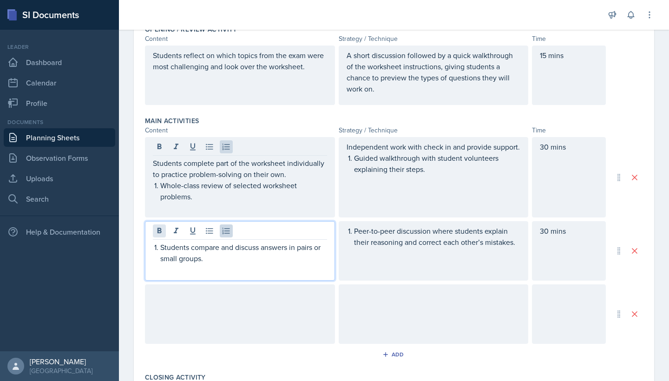
click at [161, 237] on div "Students compare and discuss answers in pairs or small groups." at bounding box center [240, 250] width 190 height 59
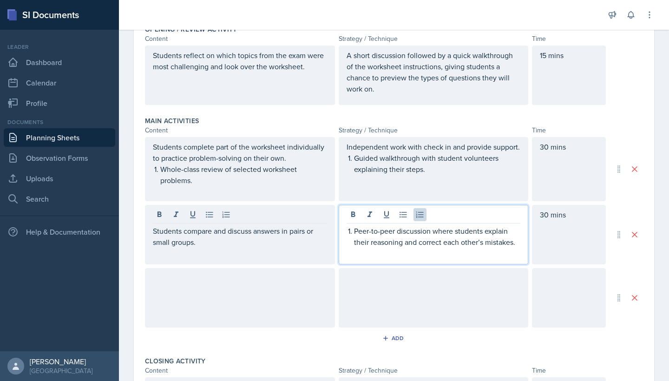
click at [353, 215] on div "Peer-to-peer discussion where students explain their reasoning and correct each…" at bounding box center [433, 234] width 190 height 59
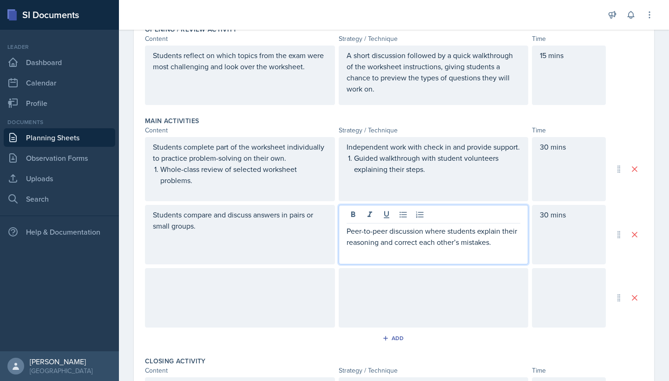
click at [356, 159] on div "Independent work with check in and provide support. Guided walkthrough with stu…" at bounding box center [433, 163] width 174 height 45
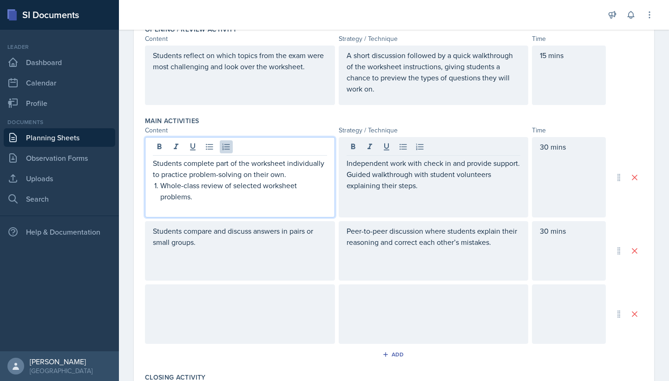
click at [165, 170] on div "Students complete part of the worksheet individually to practice problem-solvin…" at bounding box center [240, 185] width 174 height 56
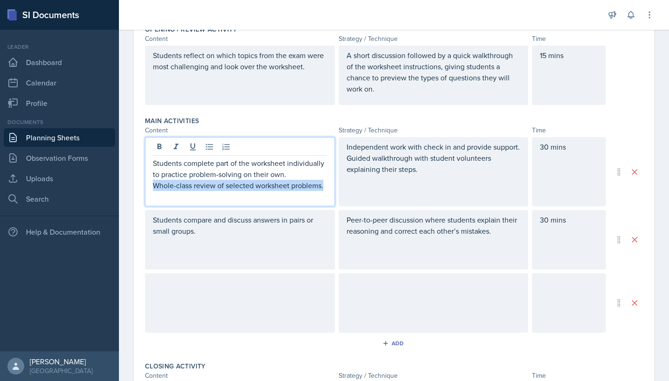
drag, startPoint x: 325, startPoint y: 184, endPoint x: 143, endPoint y: 187, distance: 181.6
click at [143, 187] on div "Date [DATE] [DATE] 31 1 2 3 4 5 6 7 8 9 10 11 12 13 14 15 16 17 18 19 20 21 22 …" at bounding box center [394, 205] width 520 height 686
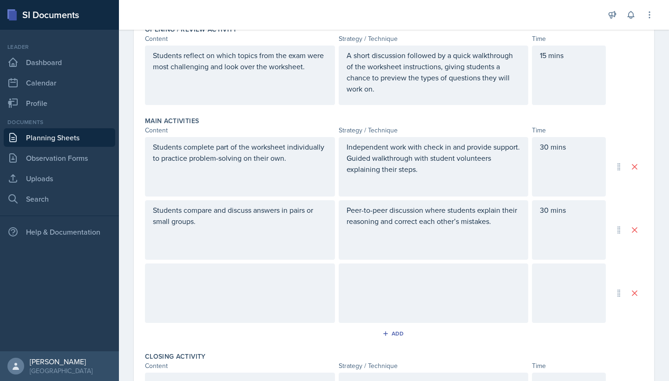
click at [191, 303] on div at bounding box center [240, 292] width 190 height 59
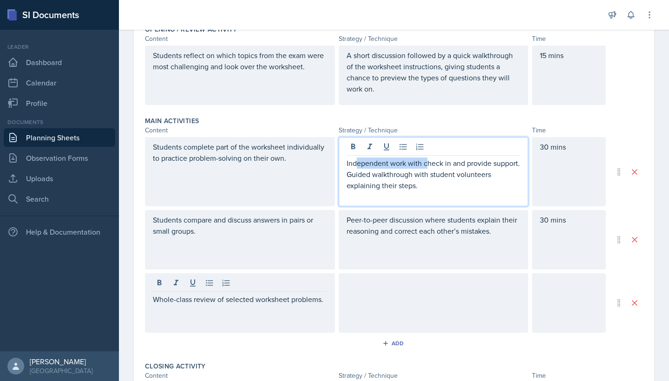
drag, startPoint x: 421, startPoint y: 165, endPoint x: 357, endPoint y: 168, distance: 63.7
click at [357, 168] on div "Independent work with check in and provide support. Guided walkthrough with stu…" at bounding box center [433, 179] width 174 height 45
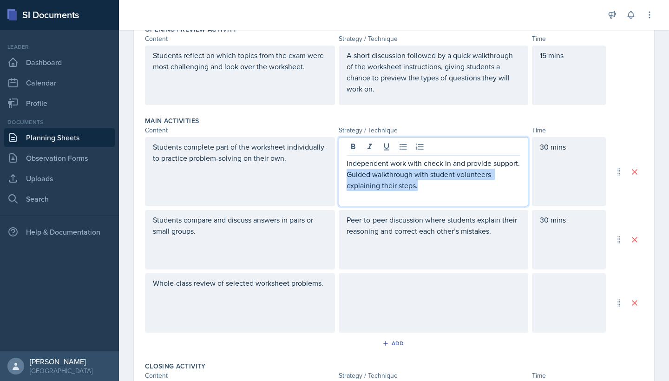
drag, startPoint x: 419, startPoint y: 189, endPoint x: 341, endPoint y: 176, distance: 79.6
click at [341, 176] on div "Independent work with check in and provide support. Guided walkthrough with stu…" at bounding box center [433, 171] width 190 height 69
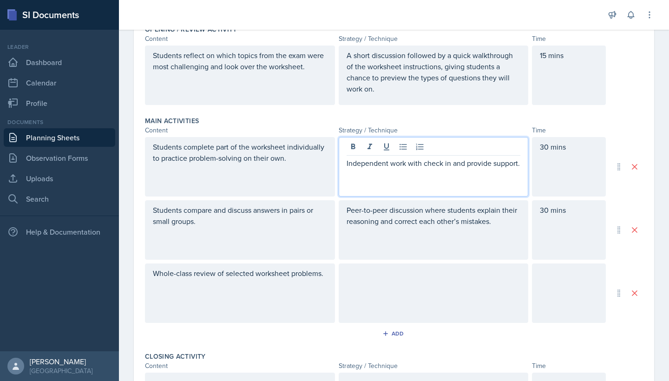
click at [363, 277] on div at bounding box center [433, 292] width 190 height 59
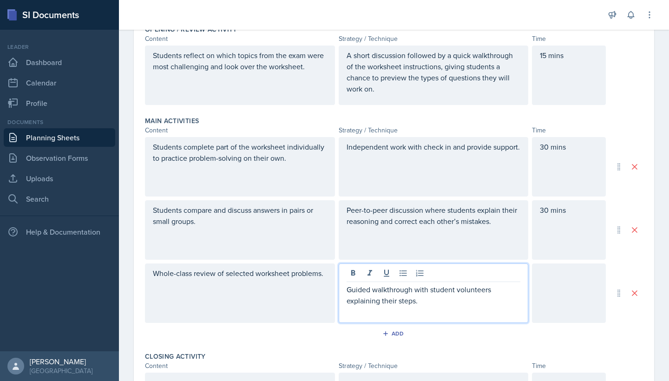
click at [574, 285] on div at bounding box center [569, 292] width 74 height 59
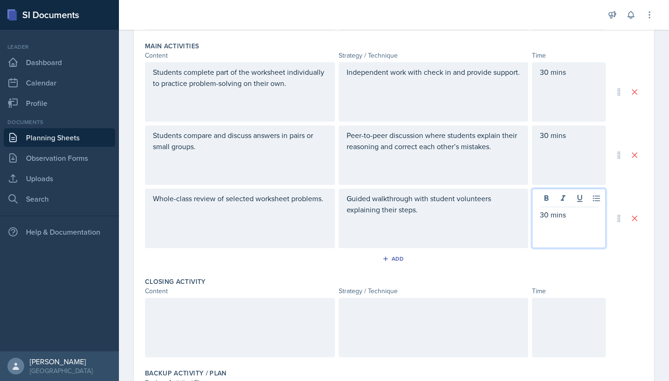
scroll to position [313, 0]
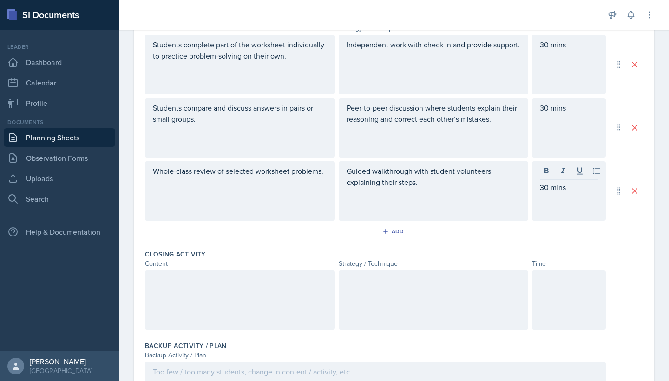
click at [263, 313] on div at bounding box center [240, 299] width 190 height 59
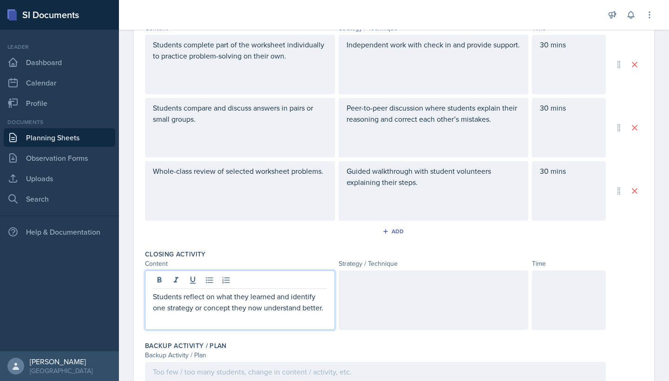
scroll to position [334, 0]
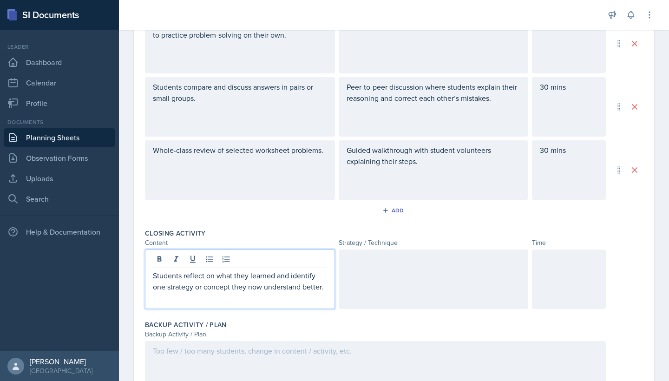
click at [400, 282] on div at bounding box center [433, 278] width 190 height 59
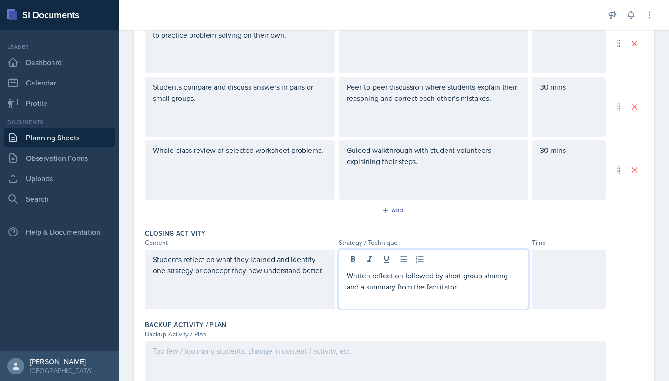
click at [451, 287] on p "Written reflection followed by short group sharing and a summary from the facil…" at bounding box center [433, 281] width 174 height 22
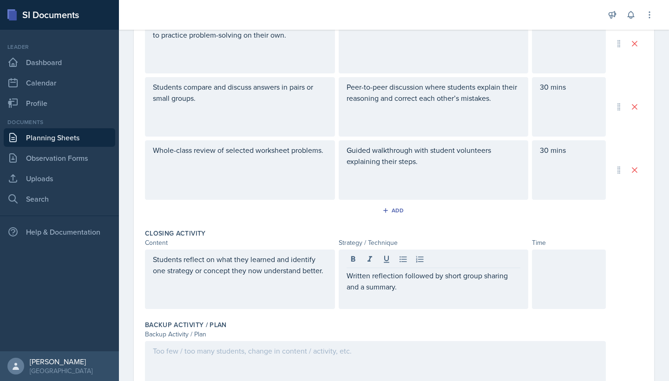
click at [605, 270] on div at bounding box center [569, 278] width 74 height 59
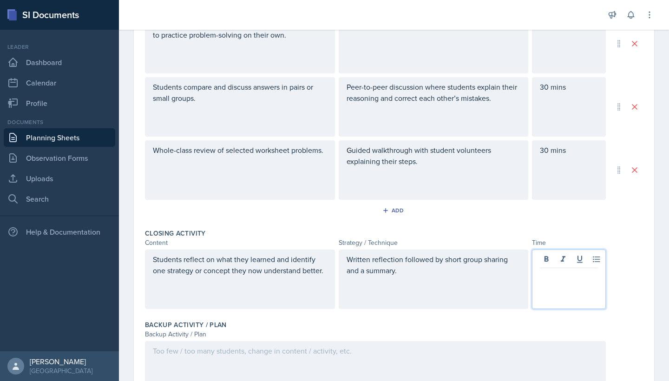
click at [581, 270] on p at bounding box center [569, 275] width 58 height 11
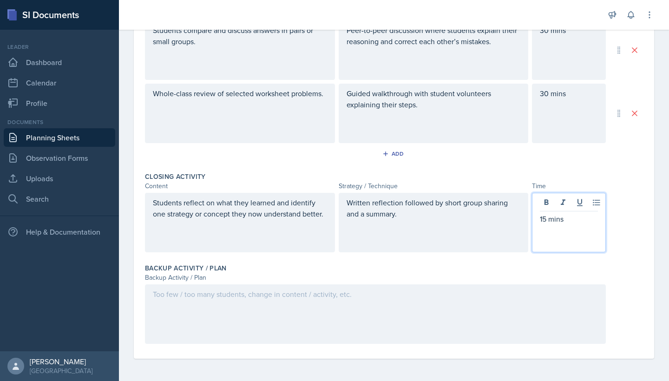
scroll to position [390, 0]
click at [328, 323] on div at bounding box center [375, 313] width 461 height 59
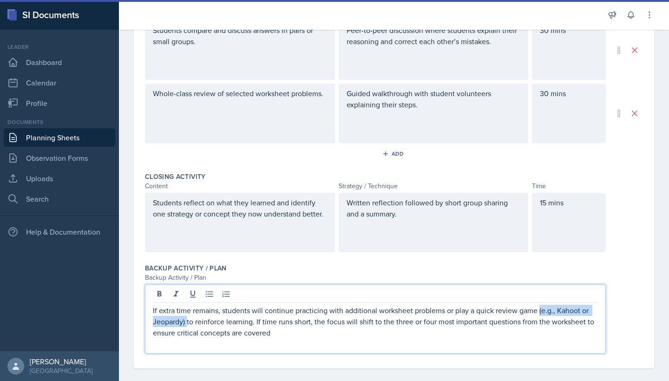
drag, startPoint x: 538, startPoint y: 313, endPoint x: 186, endPoint y: 321, distance: 352.1
click at [186, 321] on p "If extra time remains, students will continue practicing with additional worksh…" at bounding box center [375, 321] width 445 height 33
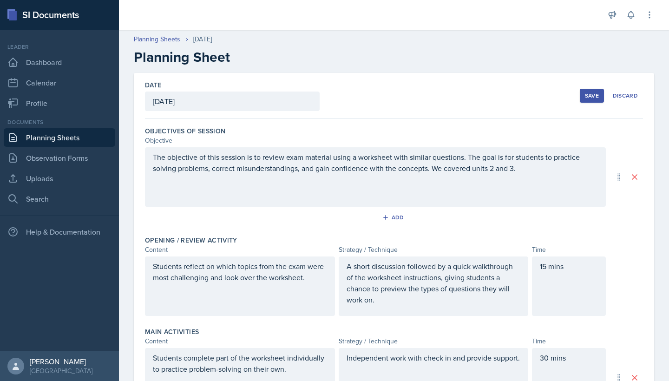
scroll to position [0, 0]
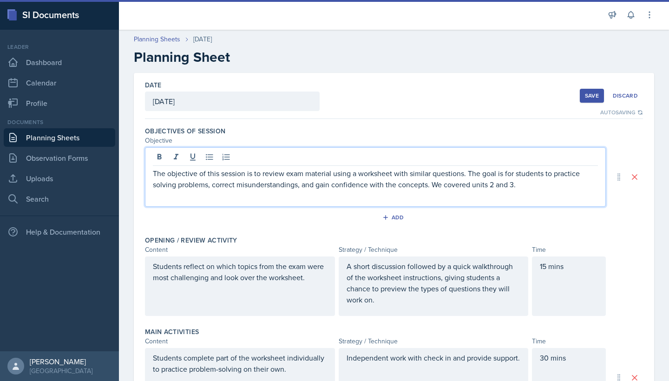
click at [521, 170] on p "The objective of this session is to review exam material using a worksheet with…" at bounding box center [375, 179] width 445 height 22
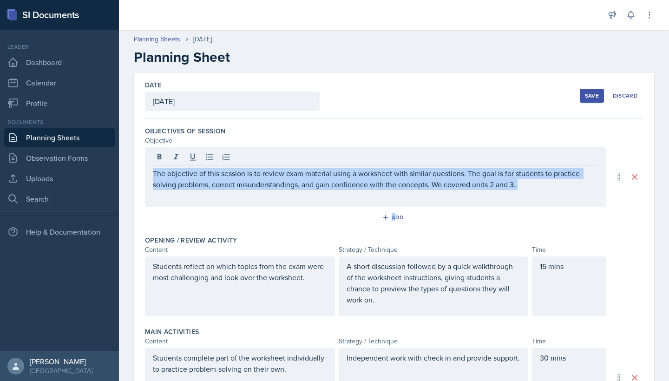
drag, startPoint x: 528, startPoint y: 190, endPoint x: 167, endPoint y: 166, distance: 361.6
click at [167, 166] on div "The objective of this session is to review exam material using a worksheet with…" at bounding box center [375, 176] width 461 height 59
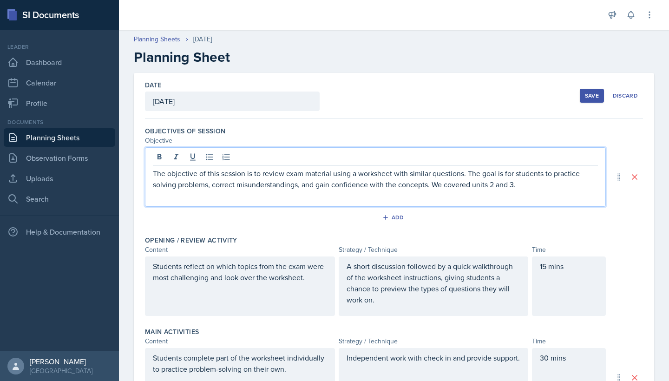
click at [178, 181] on p "The objective of this session is to review exam material using a worksheet with…" at bounding box center [375, 179] width 445 height 22
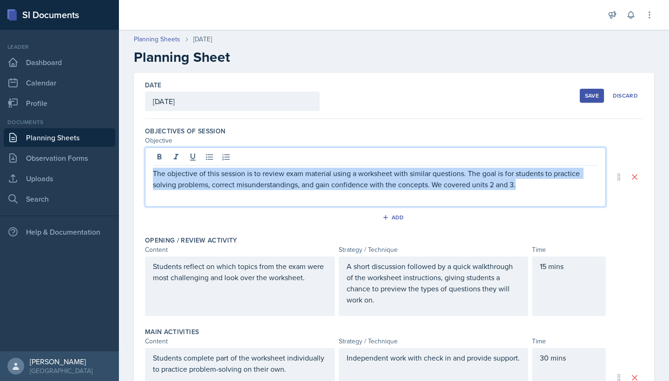
click at [178, 181] on p "The objective of this session is to review exam material using a worksheet with…" at bounding box center [375, 179] width 445 height 22
copy p "The objective of this session is to review exam material using a worksheet with…"
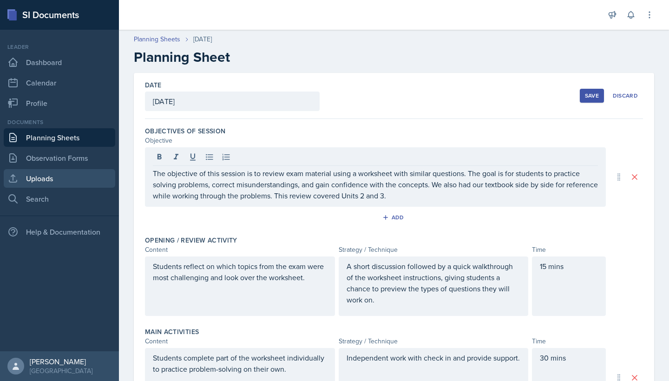
click at [75, 179] on link "Uploads" at bounding box center [59, 178] width 111 height 19
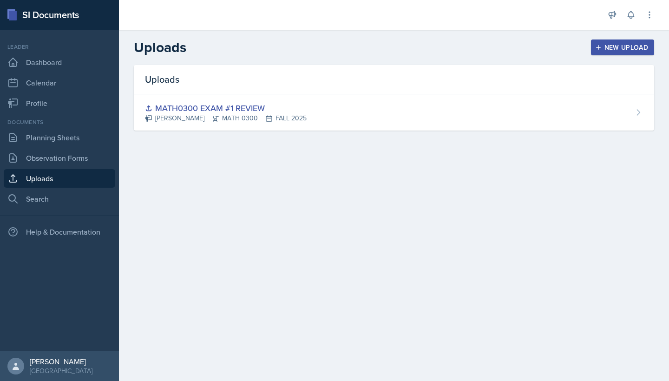
click at [626, 50] on div "New Upload" at bounding box center [623, 47] width 52 height 7
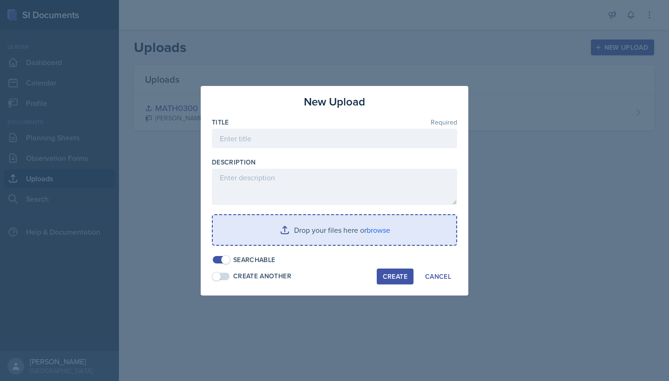
click at [376, 230] on input "file" at bounding box center [334, 230] width 243 height 30
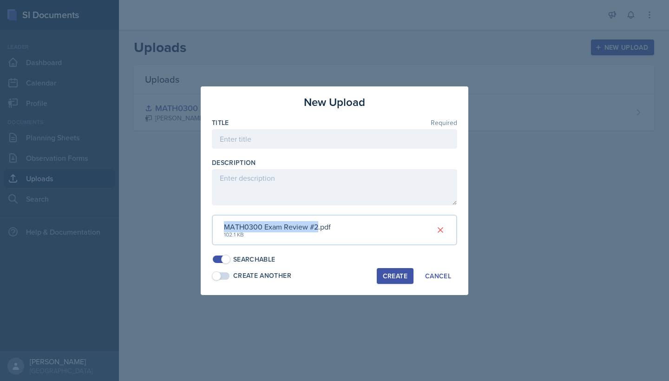
drag, startPoint x: 317, startPoint y: 229, endPoint x: 223, endPoint y: 223, distance: 94.0
click at [223, 223] on div "MATH0300 Exam Review #2.pdf 102.1 KB" at bounding box center [334, 230] width 245 height 31
copy div "MATH0300 Exam Review #2"
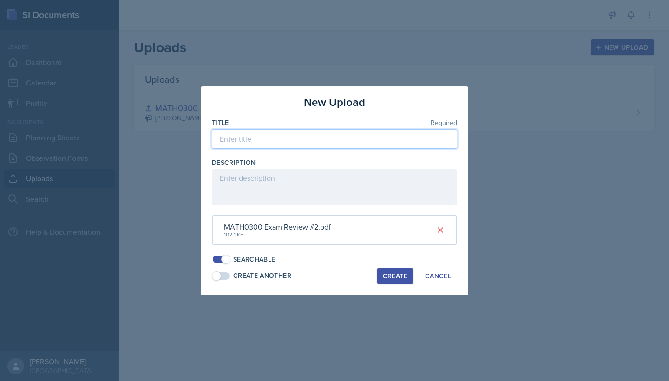
click at [247, 143] on input at bounding box center [334, 139] width 245 height 20
paste input "MATH0300 Exam Review #2"
type input "MATH0300 Exam Review #2"
click at [392, 272] on div "Create" at bounding box center [395, 275] width 25 height 7
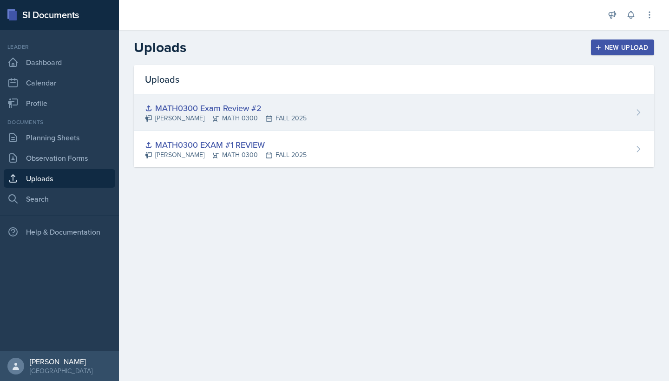
click at [635, 117] on div "MATH0300 Exam Review #2 [PERSON_NAME] MATH 0300 FALL 2025" at bounding box center [394, 112] width 520 height 37
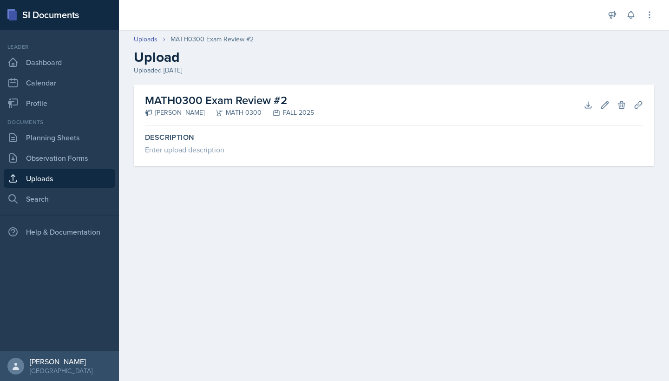
click at [283, 98] on h2 "MATH0300 Exam Review #2" at bounding box center [229, 100] width 169 height 17
click at [458, 188] on div "MATH0300 Exam Review #2 [PERSON_NAME] MATH 0300 FALL 2025 Download Edit Delete …" at bounding box center [394, 137] width 550 height 104
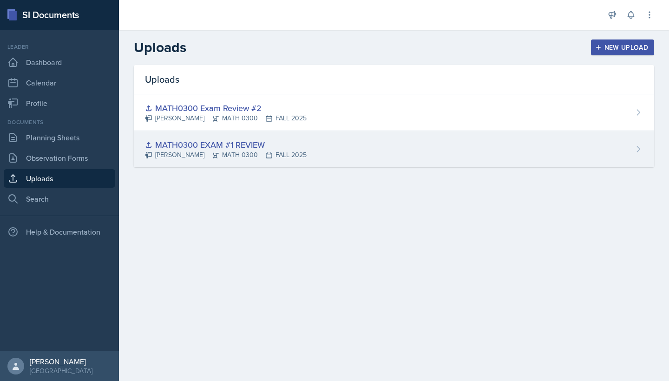
click at [638, 150] on icon at bounding box center [638, 149] width 3 height 6
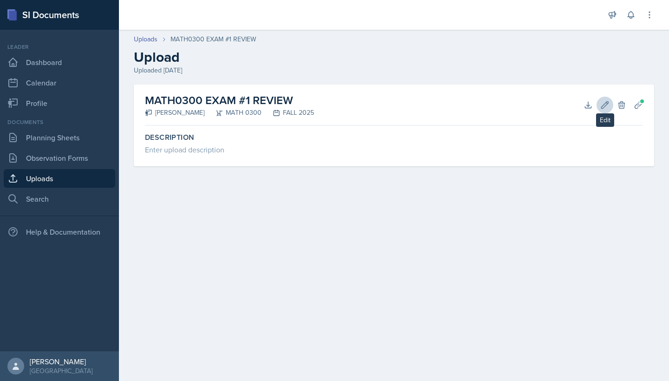
click at [604, 111] on button "Edit" at bounding box center [604, 105] width 17 height 17
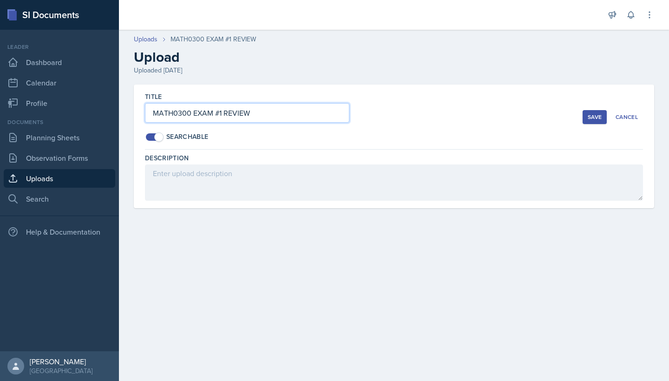
drag, startPoint x: 254, startPoint y: 113, endPoint x: 198, endPoint y: 113, distance: 55.7
click at [198, 113] on input "MATH0300 EXAM #1 REVIEW" at bounding box center [247, 113] width 204 height 20
type input "MATH0300 Exam Review #1"
click at [596, 114] on div "Save" at bounding box center [594, 116] width 14 height 7
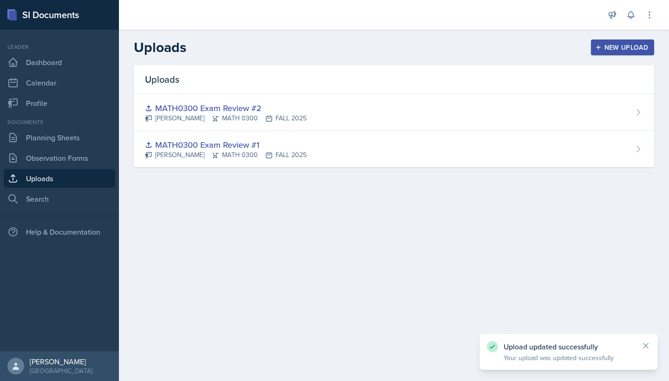
click at [274, 273] on main "Uploads New Upload Uploads MATH0300 Exam Review #2 [PERSON_NAME] MATH 0300 FALL…" at bounding box center [394, 205] width 550 height 351
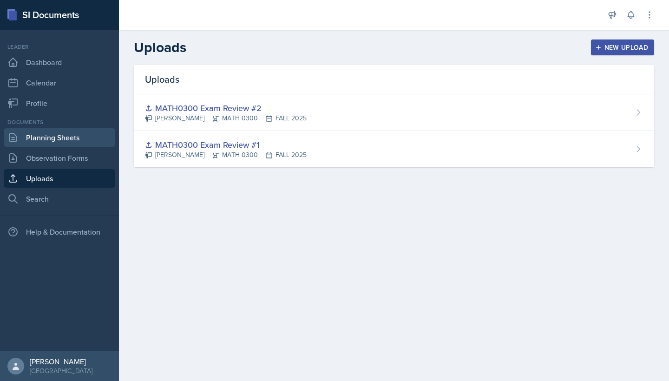
click at [52, 139] on link "Planning Sheets" at bounding box center [59, 137] width 111 height 19
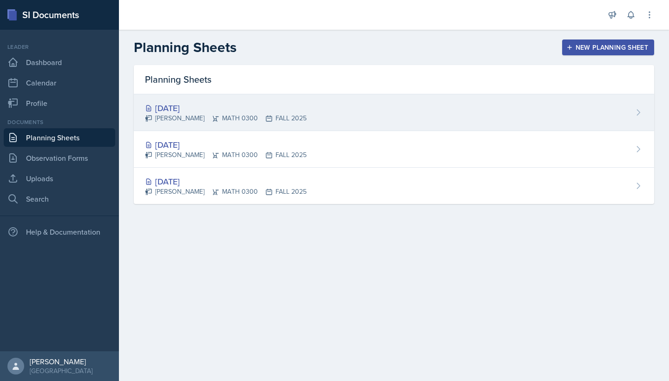
click at [264, 105] on div "[DATE]" at bounding box center [226, 108] width 162 height 13
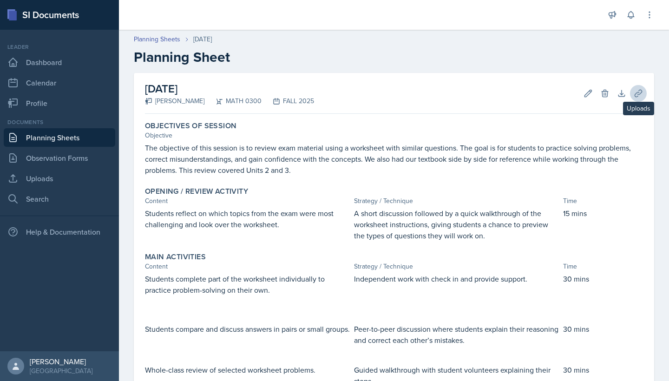
click at [640, 97] on icon at bounding box center [637, 93] width 9 height 9
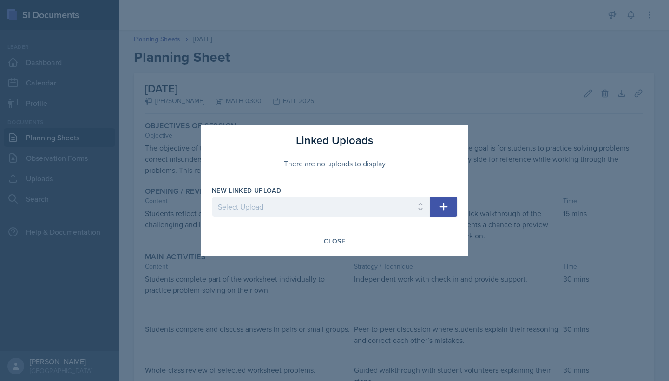
click at [445, 208] on icon "button" at bounding box center [443, 206] width 11 height 11
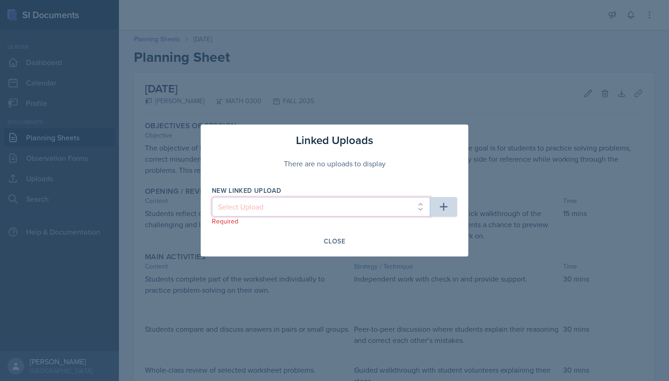
select select "e70f9bca-c3e9-456c-84ce-b04df34111b7"
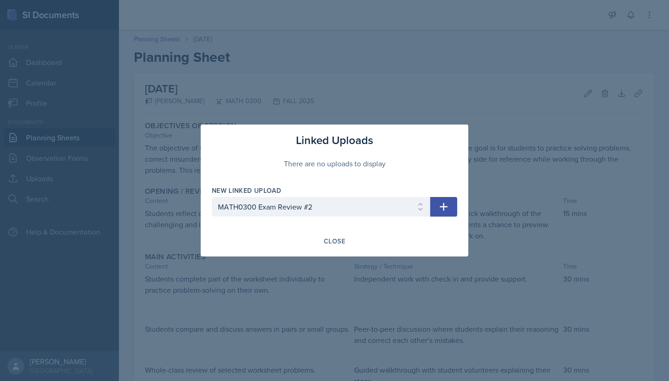
click at [441, 209] on icon "button" at bounding box center [443, 206] width 11 height 11
select select
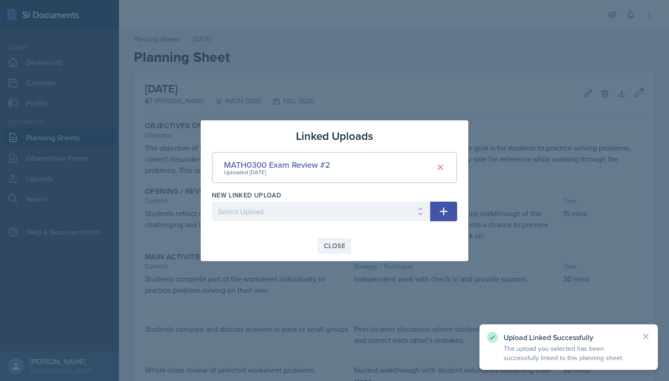
click at [328, 246] on div "Close" at bounding box center [334, 245] width 21 height 7
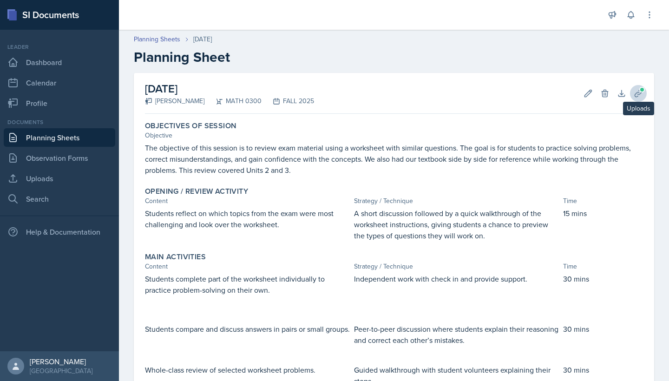
click at [642, 92] on icon at bounding box center [637, 93] width 9 height 9
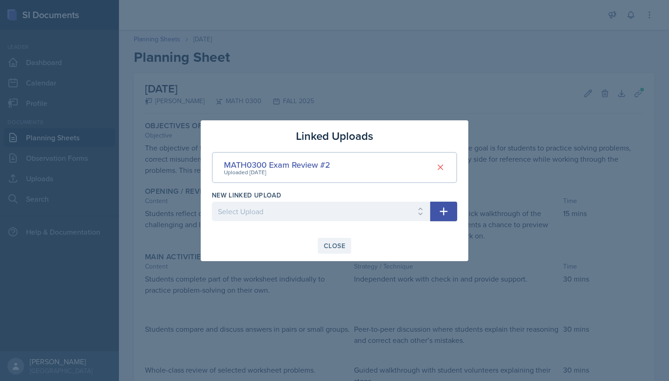
click at [342, 250] on button "Close" at bounding box center [334, 246] width 33 height 16
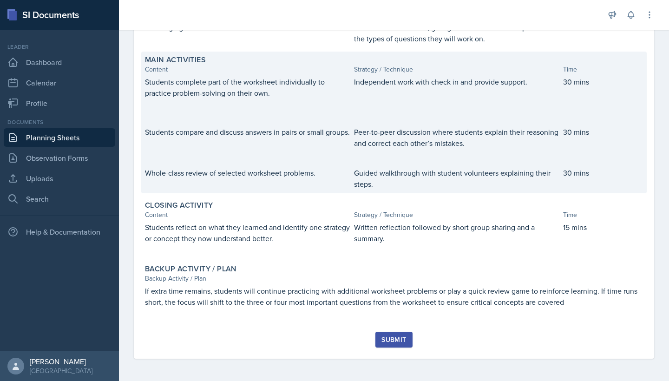
scroll to position [197, 0]
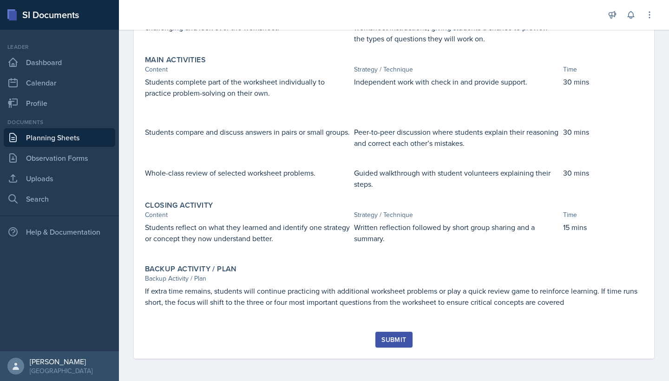
click at [393, 336] on div "Submit" at bounding box center [393, 339] width 25 height 7
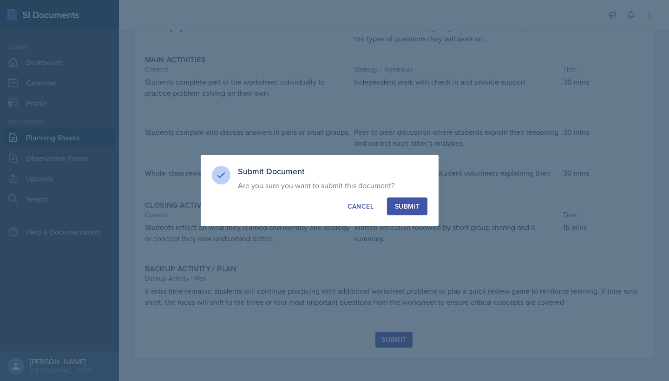
click at [418, 207] on div "Submit" at bounding box center [407, 206] width 25 height 9
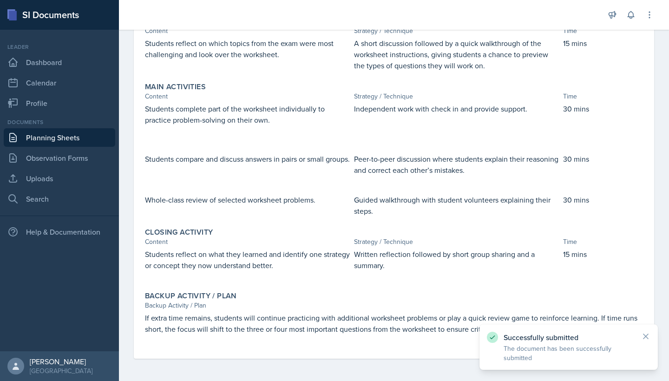
scroll to position [0, 0]
click at [44, 136] on link "Planning Sheets" at bounding box center [59, 137] width 111 height 19
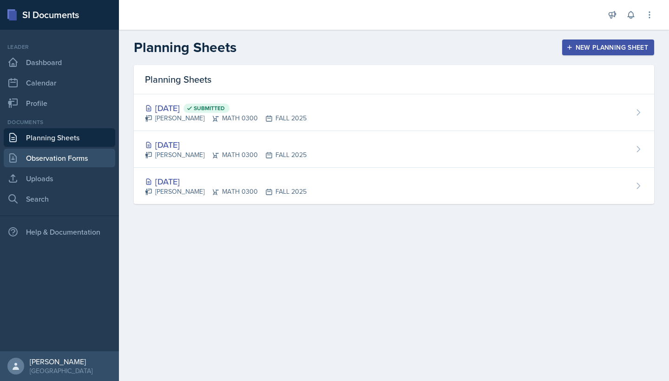
click at [72, 161] on link "Observation Forms" at bounding box center [59, 158] width 111 height 19
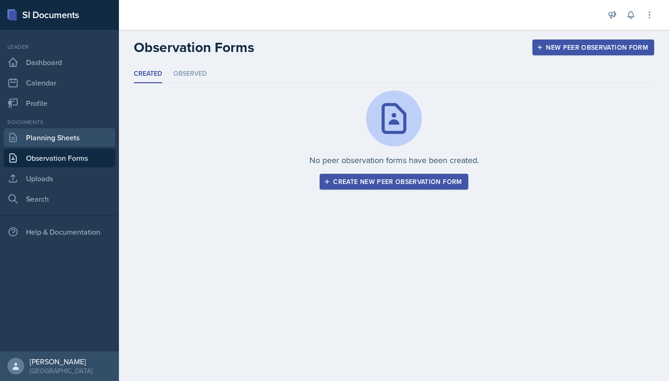
click at [74, 143] on link "Planning Sheets" at bounding box center [59, 137] width 111 height 19
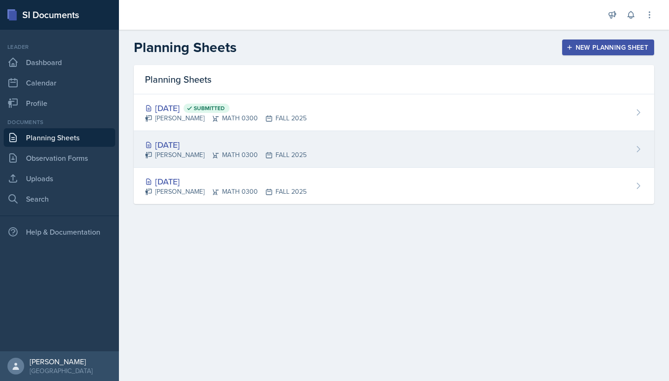
click at [259, 143] on div "[DATE]" at bounding box center [226, 144] width 162 height 13
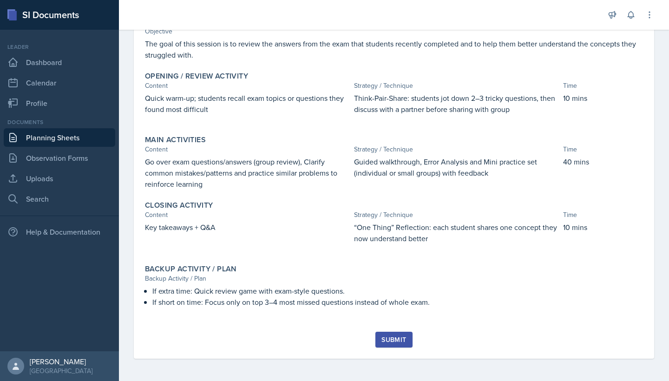
scroll to position [104, 0]
click at [395, 338] on div "Submit" at bounding box center [393, 339] width 25 height 7
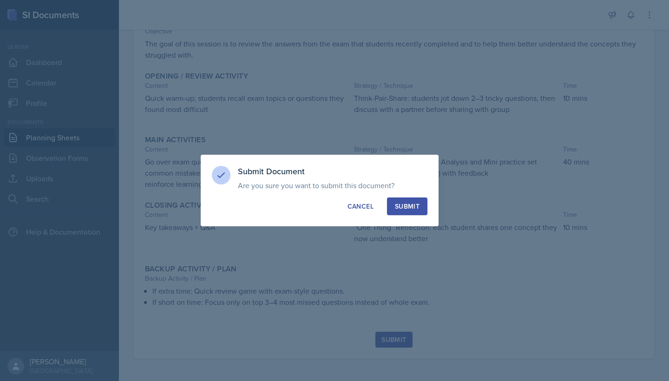
click at [414, 210] on div "Submit" at bounding box center [407, 206] width 25 height 9
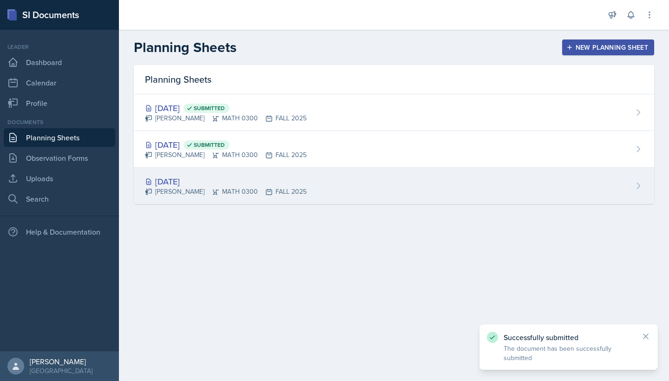
click at [283, 181] on div "[DATE]" at bounding box center [226, 181] width 162 height 13
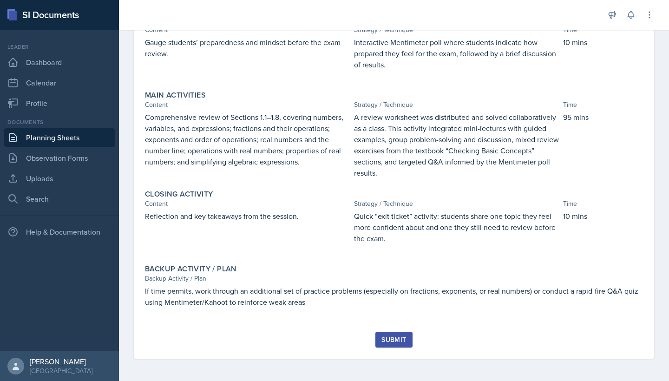
scroll to position [193, 0]
click at [395, 342] on div "Submit" at bounding box center [393, 339] width 25 height 7
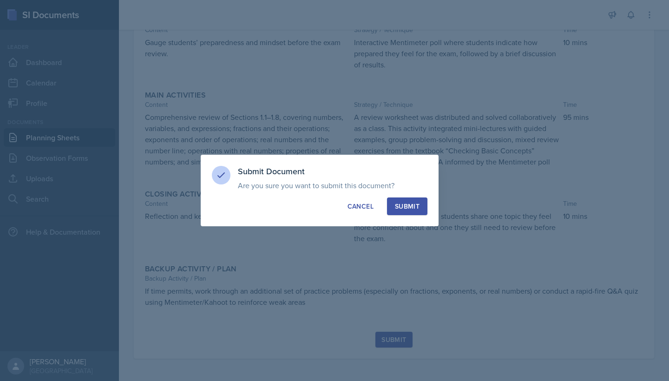
click at [417, 208] on div "Submit" at bounding box center [407, 206] width 25 height 9
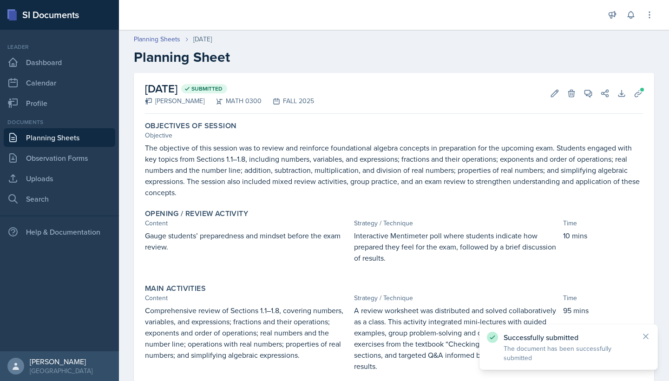
scroll to position [0, 0]
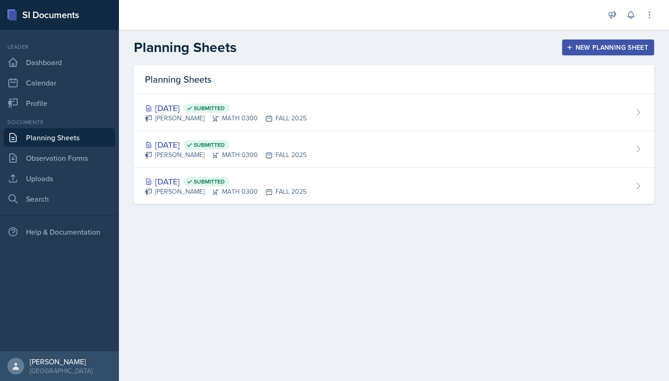
click at [342, 267] on main "Planning Sheets New Planning Sheet Planning Sheets [DATE] Submitted [PERSON_NAM…" at bounding box center [394, 205] width 550 height 351
click at [597, 46] on div "New Planning Sheet" at bounding box center [608, 47] width 80 height 7
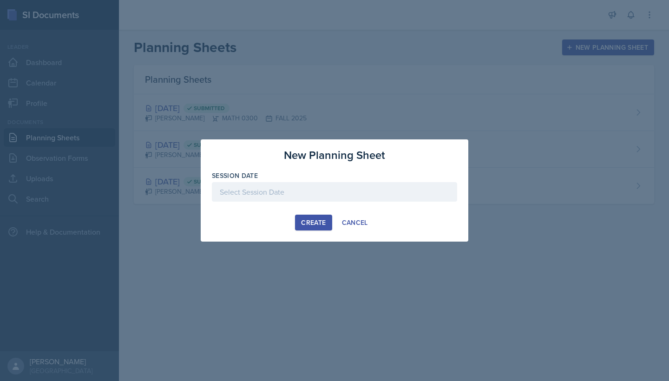
click at [343, 197] on div at bounding box center [334, 192] width 245 height 20
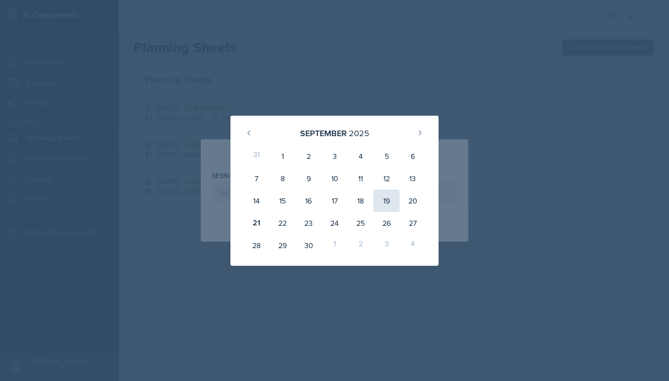
click at [384, 196] on div "19" at bounding box center [386, 200] width 26 height 22
type input "[DATE]"
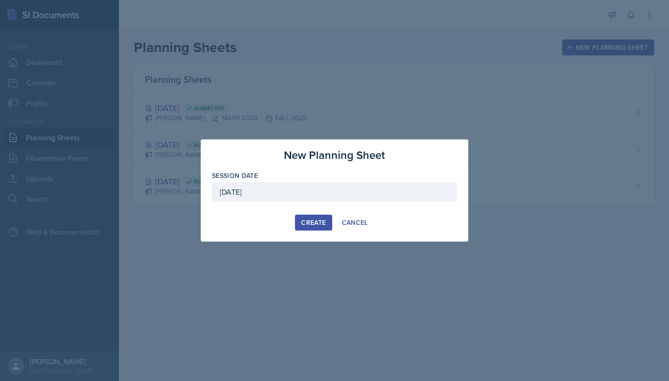
click at [319, 225] on div "Create" at bounding box center [313, 222] width 25 height 7
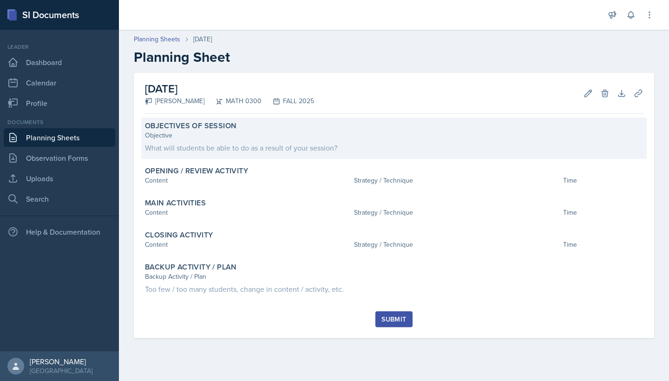
click at [279, 152] on div "What will students be able to do as a result of your session?" at bounding box center [394, 147] width 498 height 11
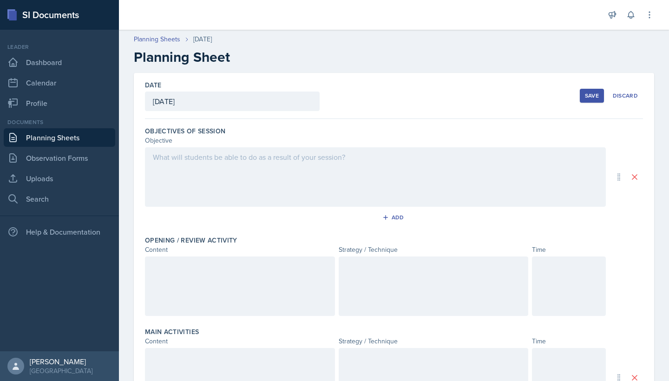
click at [217, 164] on div at bounding box center [375, 176] width 461 height 59
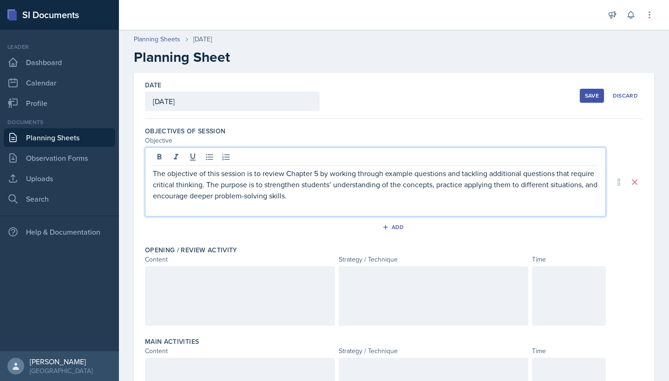
click at [247, 274] on div at bounding box center [240, 295] width 190 height 59
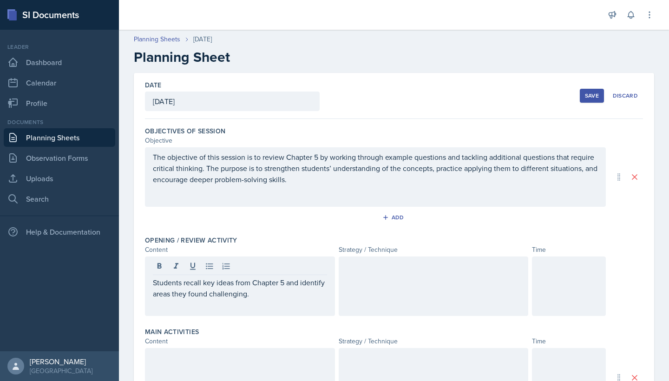
click at [379, 301] on div at bounding box center [433, 285] width 190 height 59
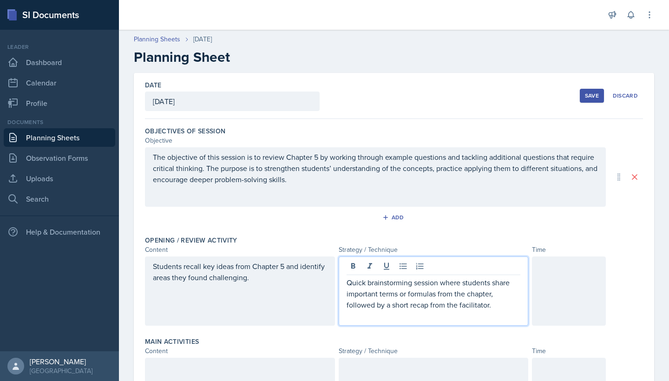
click at [565, 288] on div at bounding box center [569, 290] width 74 height 69
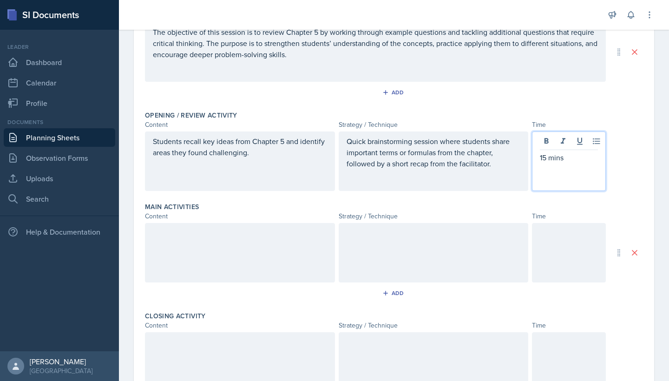
scroll to position [145, 0]
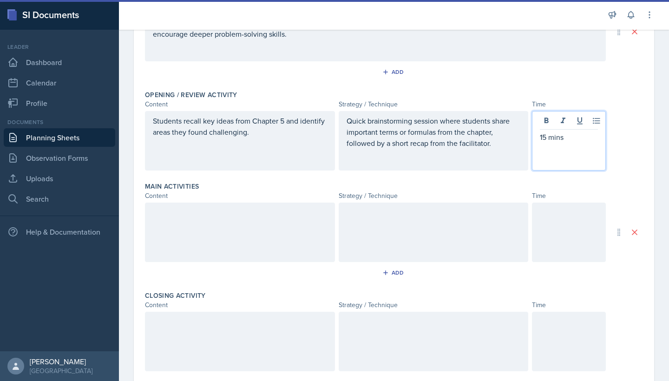
click at [248, 234] on div at bounding box center [240, 231] width 190 height 59
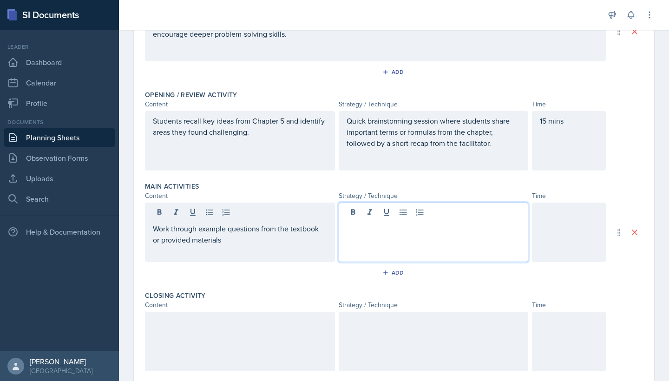
click at [381, 216] on div at bounding box center [433, 231] width 190 height 59
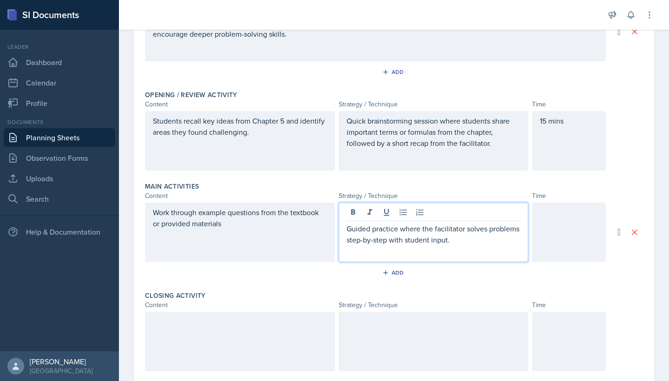
click at [441, 228] on p "Guided practice where the facilitator solves problems step-by-step with student…" at bounding box center [433, 234] width 174 height 22
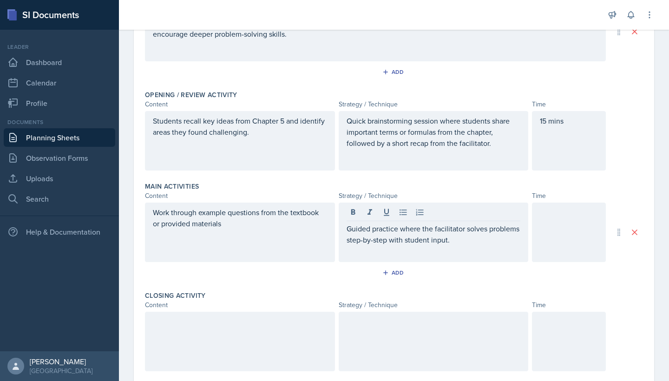
click at [543, 243] on div at bounding box center [569, 231] width 74 height 59
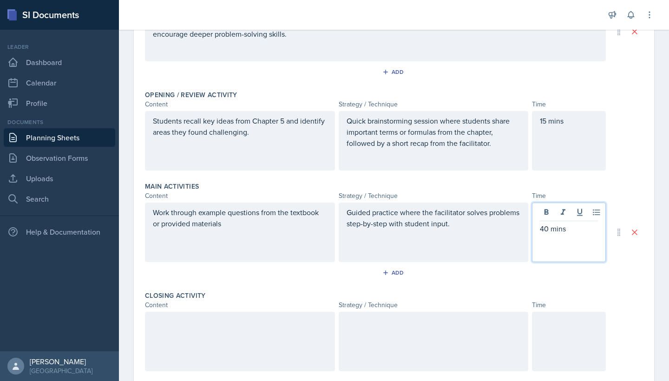
click at [205, 333] on div at bounding box center [240, 341] width 190 height 59
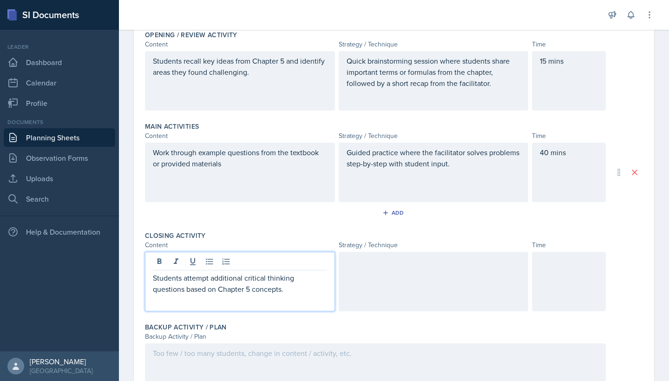
scroll to position [215, 0]
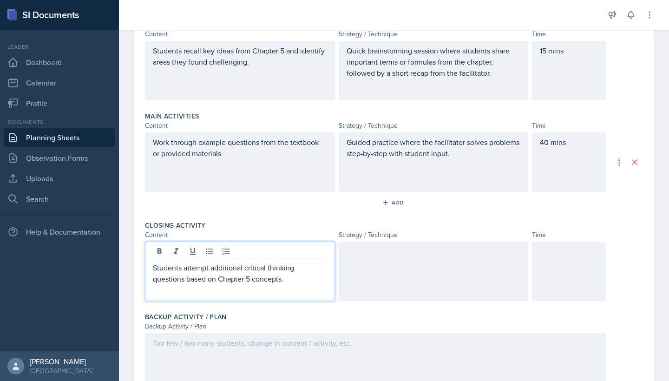
click at [368, 280] on div at bounding box center [433, 270] width 190 height 59
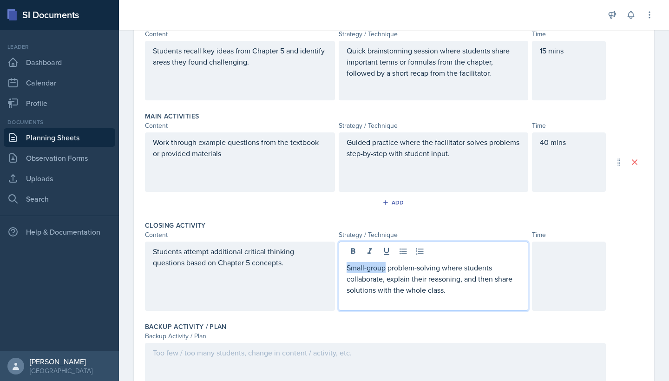
drag, startPoint x: 385, startPoint y: 266, endPoint x: 319, endPoint y: 266, distance: 65.9
click at [319, 266] on div "Students attempt additional critical thinking questions based on Chapter 5 conc…" at bounding box center [375, 275] width 461 height 69
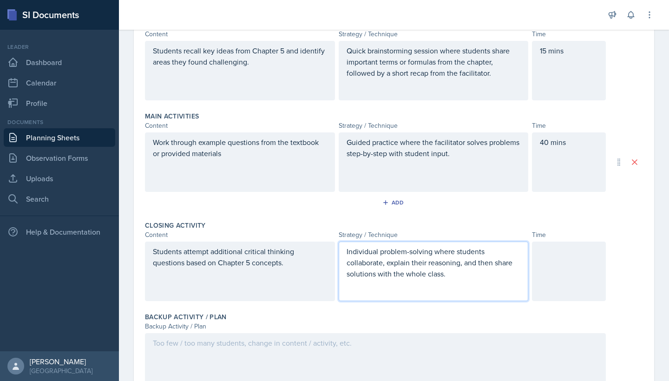
click at [367, 261] on p "Individual problem-solving where students collaborate, explain their reasoning,…" at bounding box center [433, 262] width 174 height 33
click at [346, 279] on p at bounding box center [433, 284] width 174 height 11
click at [359, 276] on p "Individual problem-solving where students explain their reasoning, and then sha…" at bounding box center [433, 262] width 174 height 33
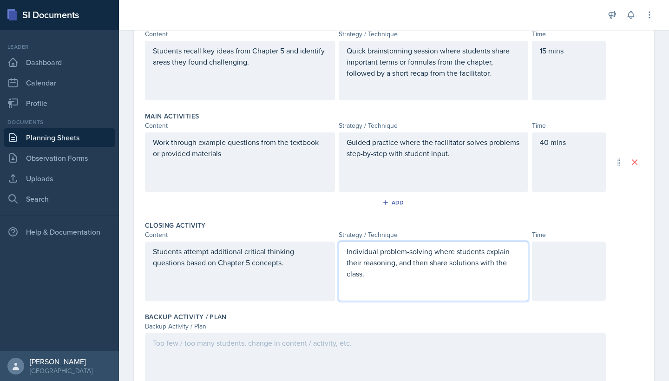
click at [359, 276] on p "Individual problem-solving where students explain their reasoning, and then sha…" at bounding box center [433, 262] width 174 height 33
click at [569, 278] on div at bounding box center [569, 270] width 74 height 59
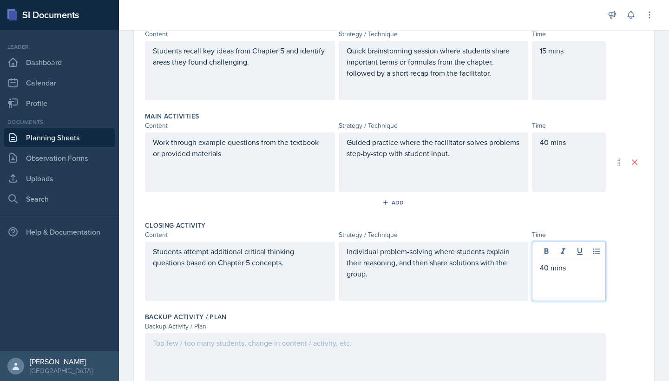
scroll to position [240, 0]
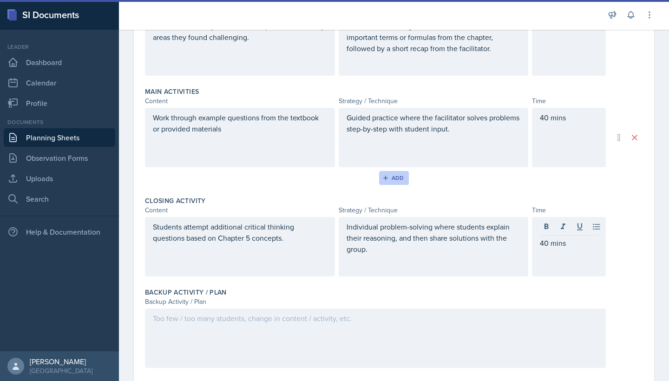
click at [390, 182] on button "Add" at bounding box center [394, 178] width 30 height 14
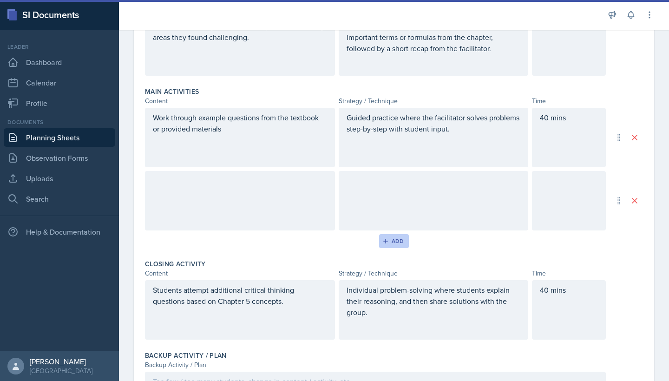
click at [392, 243] on div "Add" at bounding box center [394, 240] width 20 height 7
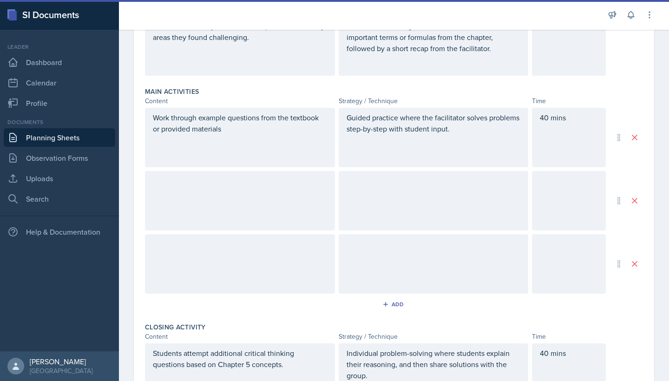
click at [243, 252] on div at bounding box center [240, 263] width 190 height 59
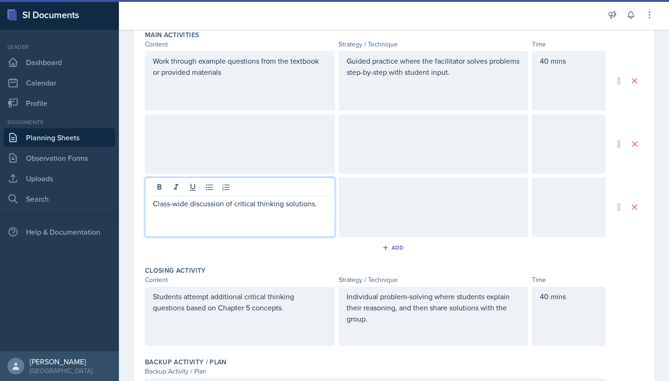
scroll to position [318, 0]
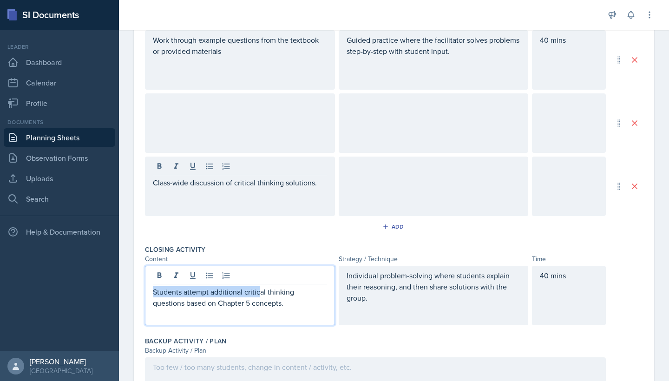
drag, startPoint x: 257, startPoint y: 286, endPoint x: 154, endPoint y: 286, distance: 102.6
click at [154, 286] on p "Students attempt additional critical thinking questions based on Chapter 5 conc…" at bounding box center [240, 297] width 174 height 22
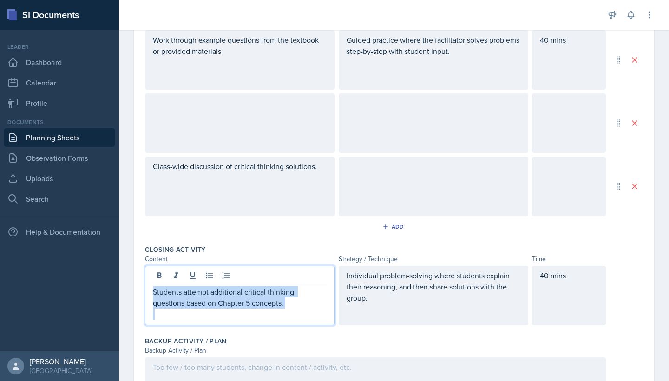
drag, startPoint x: 253, startPoint y: 312, endPoint x: 132, endPoint y: 279, distance: 125.1
click at [132, 279] on div "Date [DATE] [DATE] 31 1 2 3 4 5 6 7 8 9 10 11 12 13 14 15 16 17 18 19 20 21 22 …" at bounding box center [394, 104] width 550 height 698
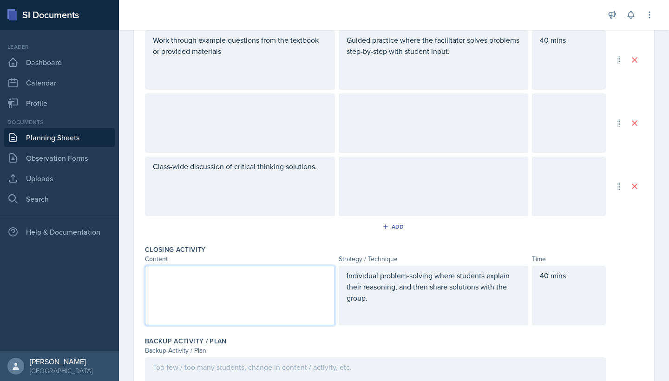
click at [215, 124] on div at bounding box center [240, 122] width 190 height 59
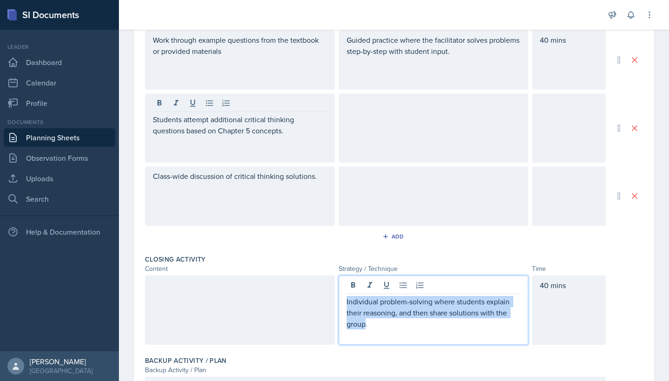
drag, startPoint x: 364, startPoint y: 320, endPoint x: 338, endPoint y: 283, distance: 45.3
click at [338, 283] on div "Individual problem-solving where students explain their reasoning, and then sha…" at bounding box center [433, 309] width 190 height 69
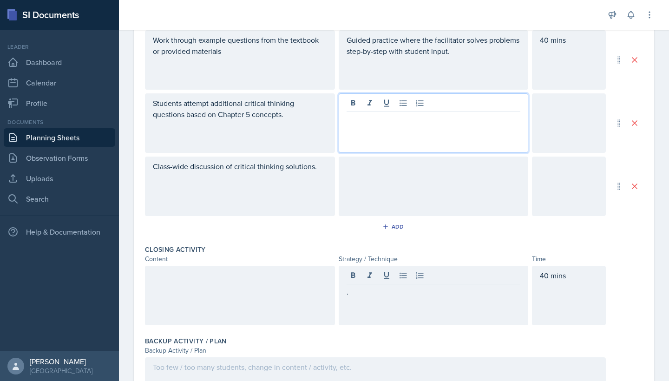
click at [410, 107] on div at bounding box center [433, 122] width 190 height 59
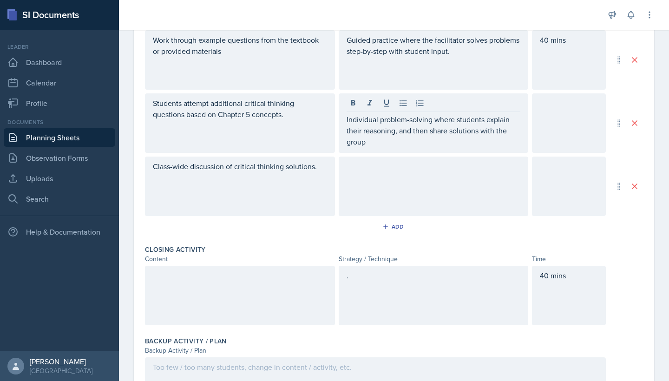
drag, startPoint x: 584, startPoint y: 282, endPoint x: 521, endPoint y: 280, distance: 63.2
click at [521, 280] on div ". 40 mins" at bounding box center [375, 295] width 461 height 59
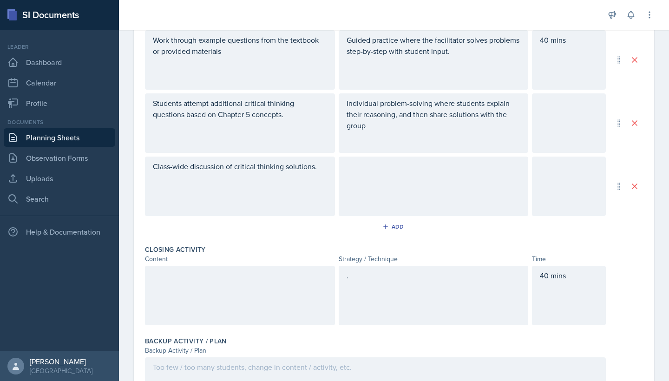
drag, startPoint x: 587, startPoint y: 281, endPoint x: 518, endPoint y: 280, distance: 69.7
click at [518, 280] on div ". 40 mins" at bounding box center [375, 295] width 461 height 59
drag, startPoint x: 556, startPoint y: 275, endPoint x: 533, endPoint y: 275, distance: 23.7
click at [531, 275] on div ". 40 mins" at bounding box center [375, 295] width 461 height 59
drag, startPoint x: 566, startPoint y: 282, endPoint x: 530, endPoint y: 279, distance: 35.5
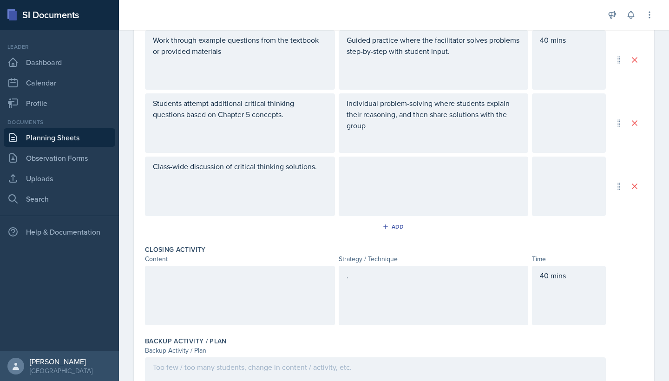
click at [530, 279] on div ". 40 mins" at bounding box center [375, 295] width 461 height 59
click at [566, 294] on div "40 mins" at bounding box center [569, 295] width 74 height 59
click at [566, 294] on p "40 mins" at bounding box center [569, 291] width 58 height 11
click at [568, 118] on div at bounding box center [569, 122] width 74 height 59
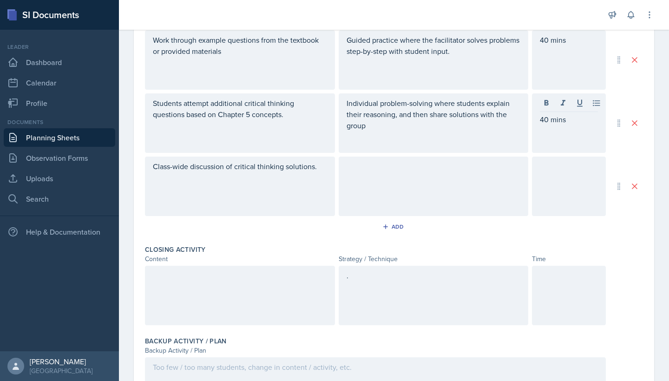
click at [390, 181] on div at bounding box center [433, 185] width 190 height 59
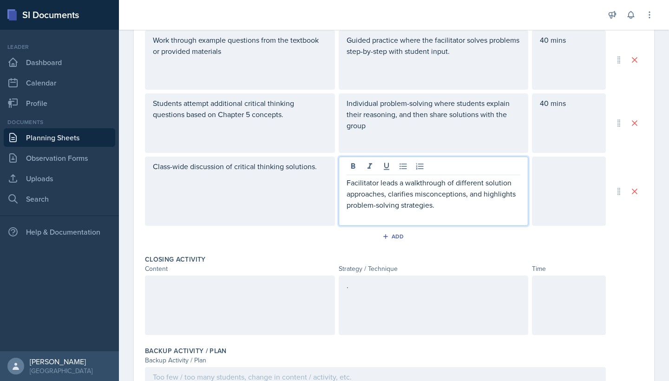
click at [547, 184] on div at bounding box center [569, 190] width 74 height 69
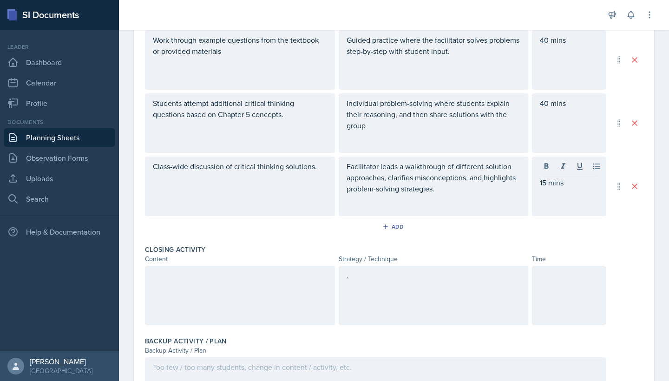
click at [226, 298] on div at bounding box center [240, 295] width 190 height 59
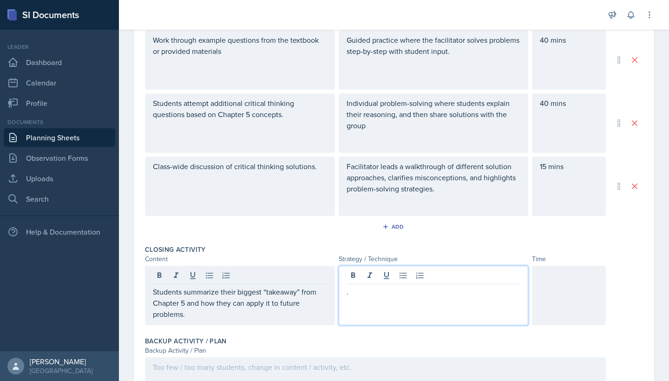
click at [376, 286] on div "." at bounding box center [433, 297] width 174 height 22
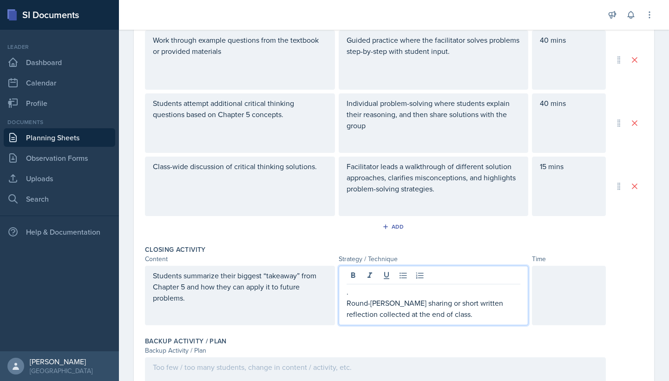
click at [557, 297] on div at bounding box center [569, 295] width 74 height 59
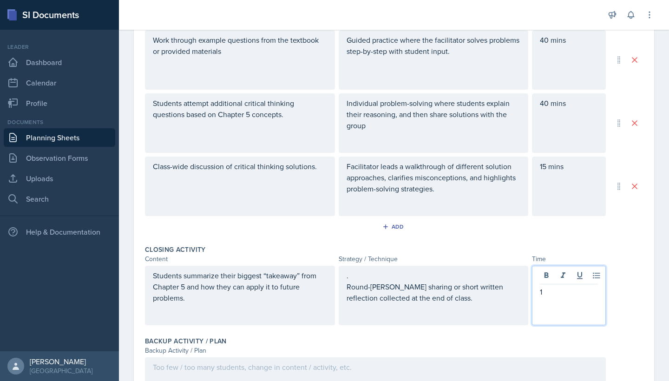
click at [345, 289] on div ". Round-[PERSON_NAME] sharing or short written reflection collected at the end …" at bounding box center [433, 295] width 190 height 59
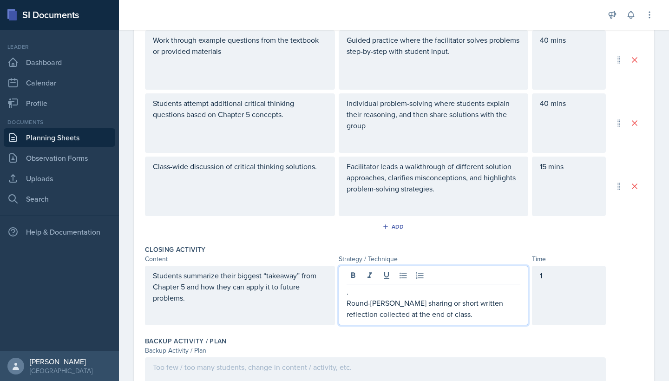
click at [347, 303] on p "Round-[PERSON_NAME] sharing or short written reflection collected at the end of…" at bounding box center [433, 308] width 174 height 22
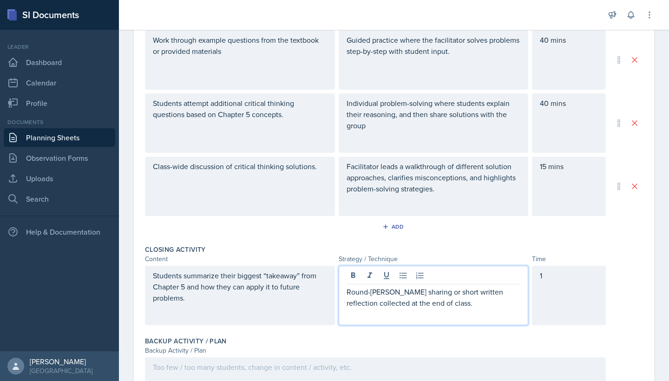
click at [557, 292] on div "1" at bounding box center [569, 295] width 74 height 59
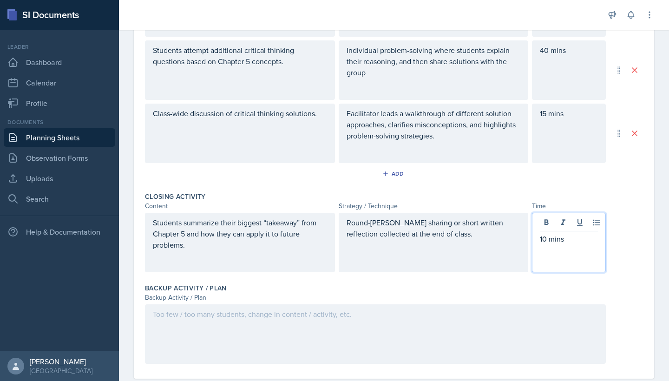
scroll to position [376, 0]
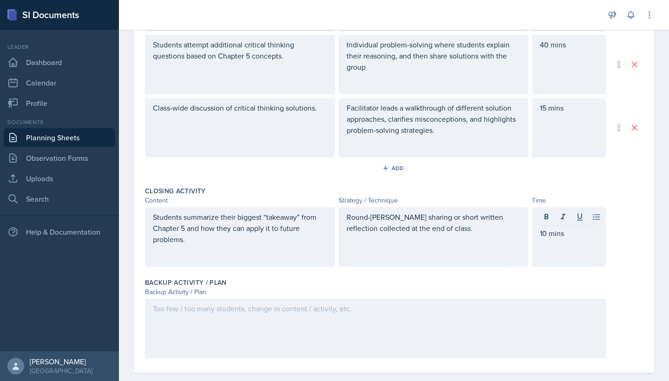
click at [162, 340] on div at bounding box center [375, 328] width 461 height 59
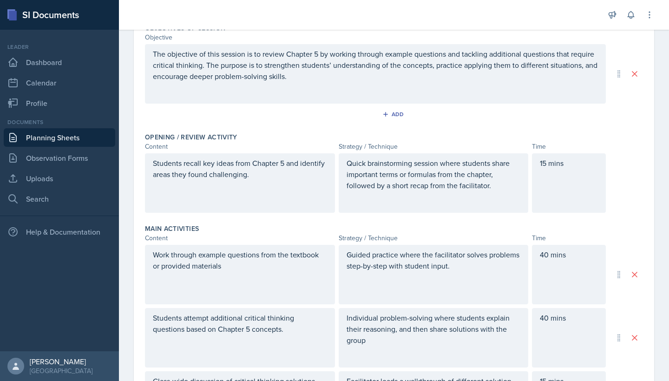
scroll to position [44, 0]
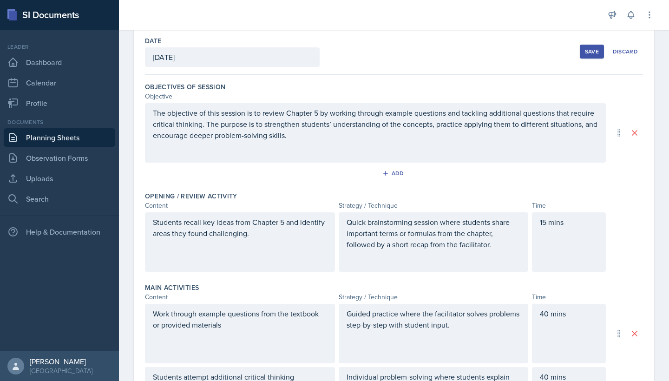
click at [590, 50] on div "Save" at bounding box center [592, 51] width 14 height 7
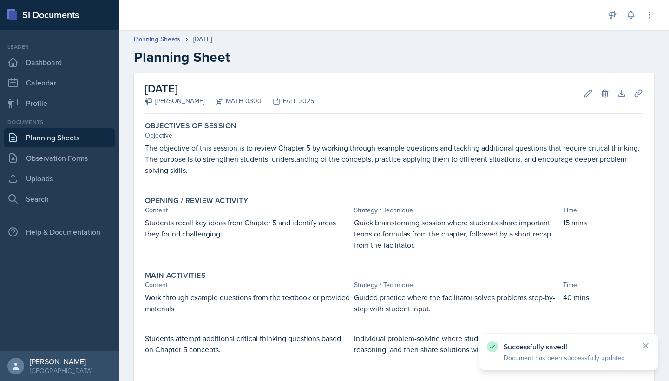
scroll to position [0, 0]
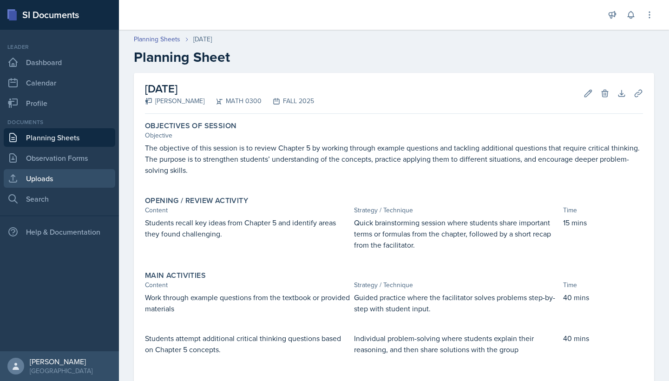
click at [54, 185] on link "Uploads" at bounding box center [59, 178] width 111 height 19
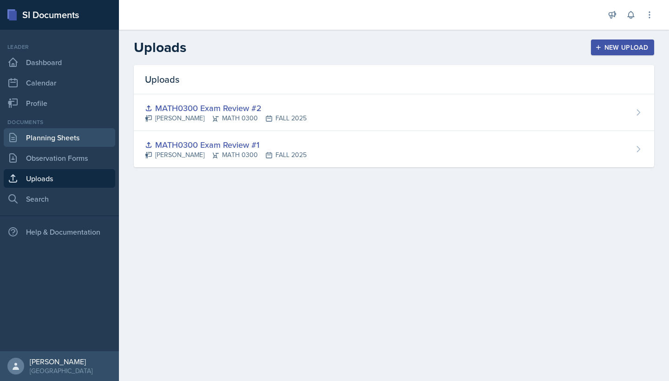
click at [60, 139] on link "Planning Sheets" at bounding box center [59, 137] width 111 height 19
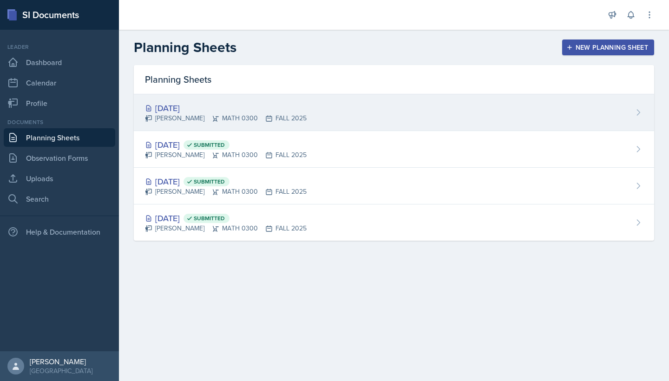
click at [277, 125] on div "[DATE] [PERSON_NAME] MATH 0300 FALL 2025" at bounding box center [394, 112] width 520 height 37
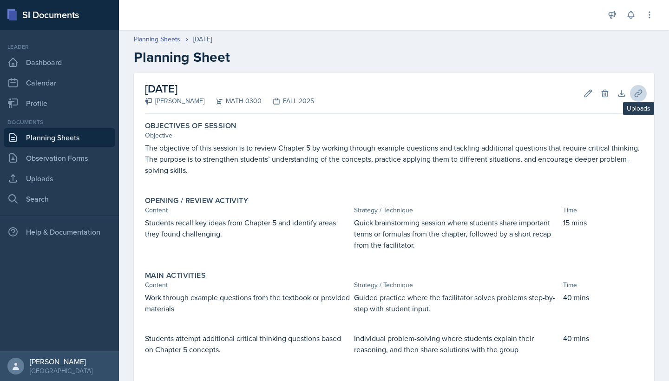
click at [639, 91] on icon at bounding box center [637, 93] width 9 height 9
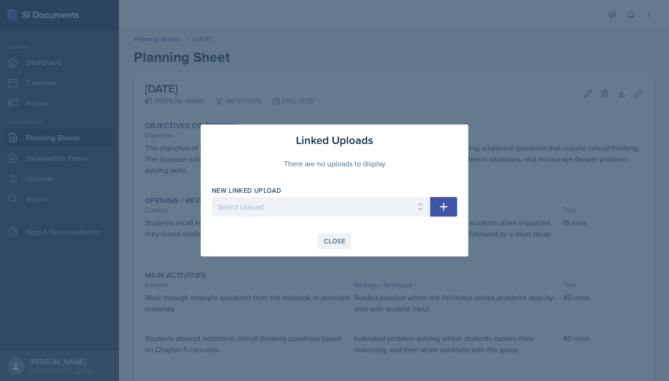
click at [341, 241] on div "Close" at bounding box center [334, 240] width 21 height 7
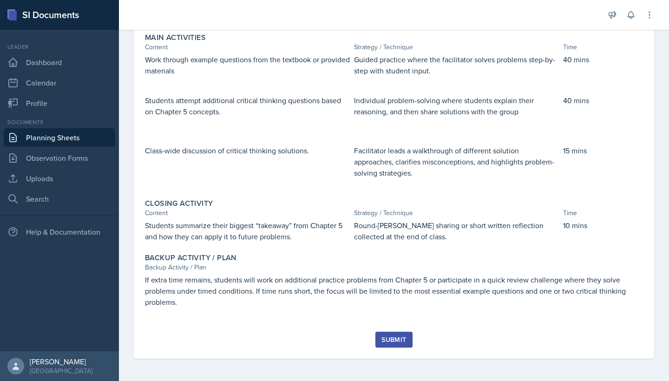
scroll to position [238, 0]
click at [392, 344] on button "Submit" at bounding box center [393, 340] width 37 height 16
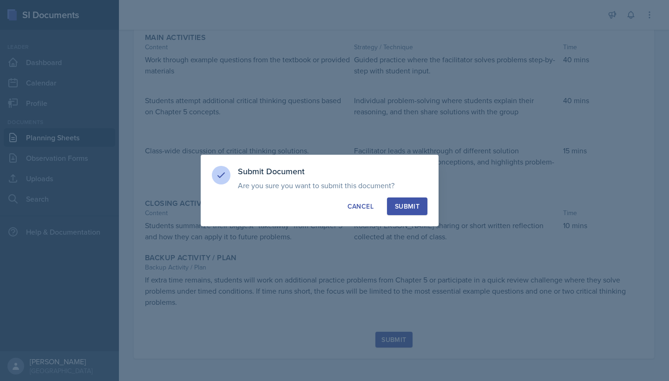
click at [401, 208] on div "Submit" at bounding box center [407, 206] width 25 height 9
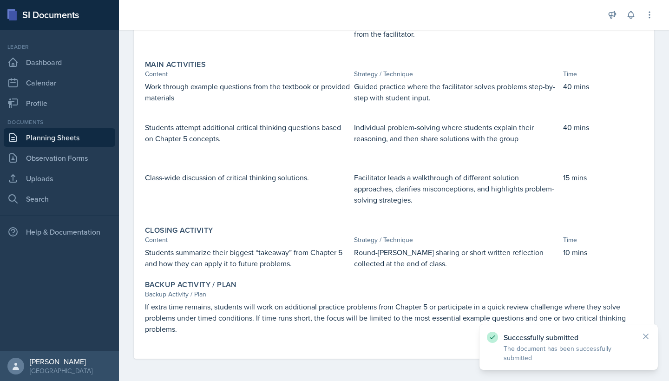
click at [75, 139] on link "Planning Sheets" at bounding box center [59, 137] width 111 height 19
